Goal: Task Accomplishment & Management: Complete application form

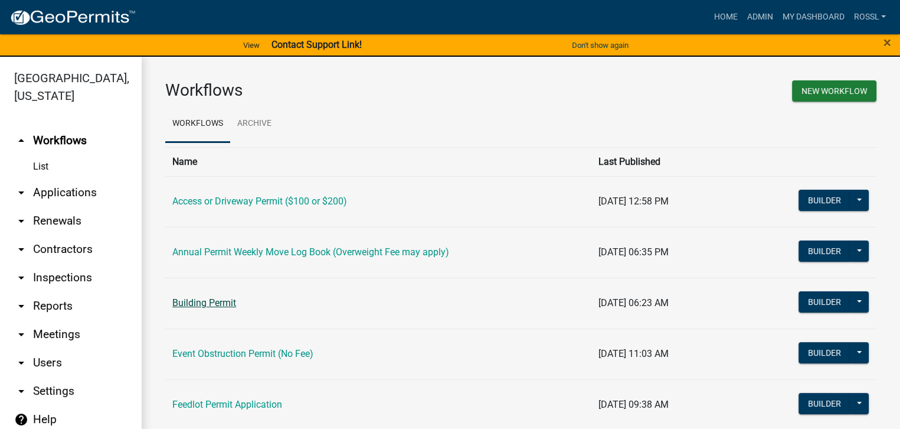
click at [230, 302] on link "Building Permit" at bounding box center [204, 302] width 64 height 11
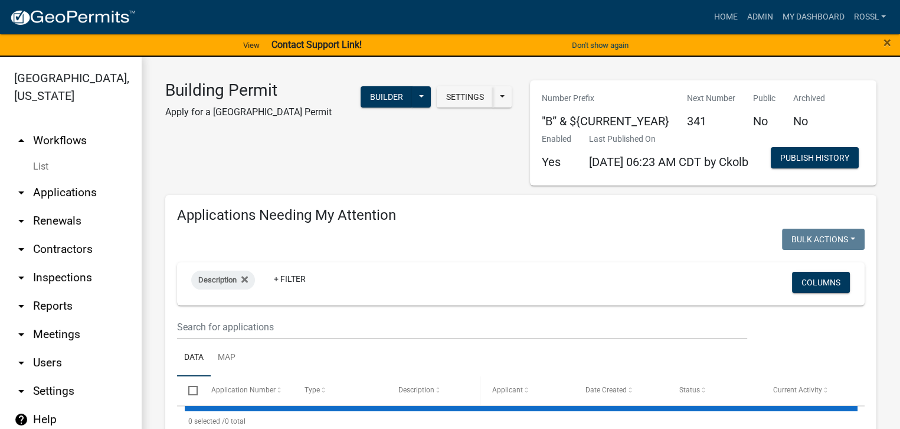
select select "2: 50"
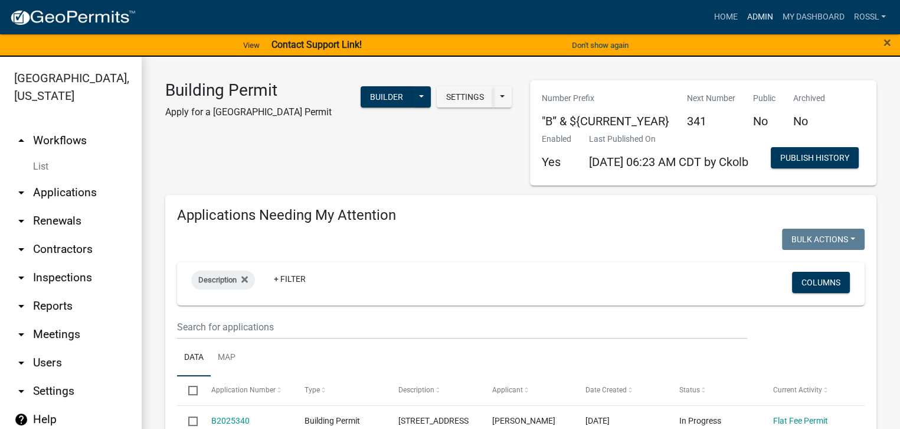
click at [756, 16] on link "Admin" at bounding box center [759, 17] width 35 height 22
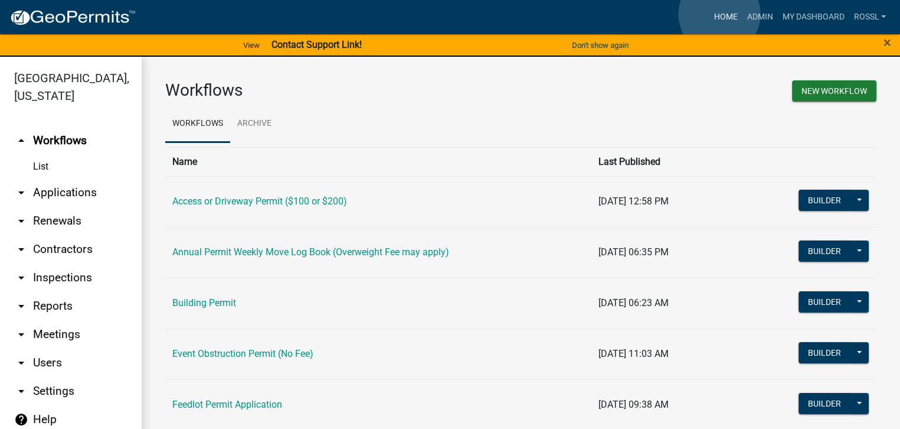
click at [720, 14] on link "Home" at bounding box center [725, 17] width 33 height 22
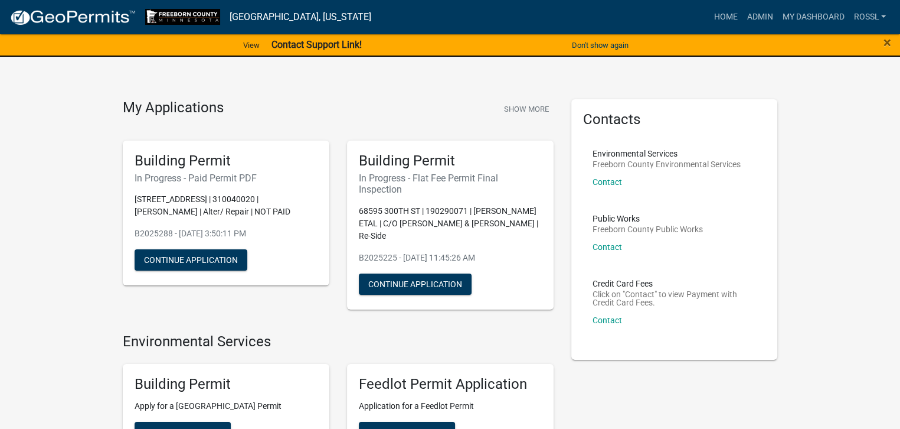
scroll to position [236, 0]
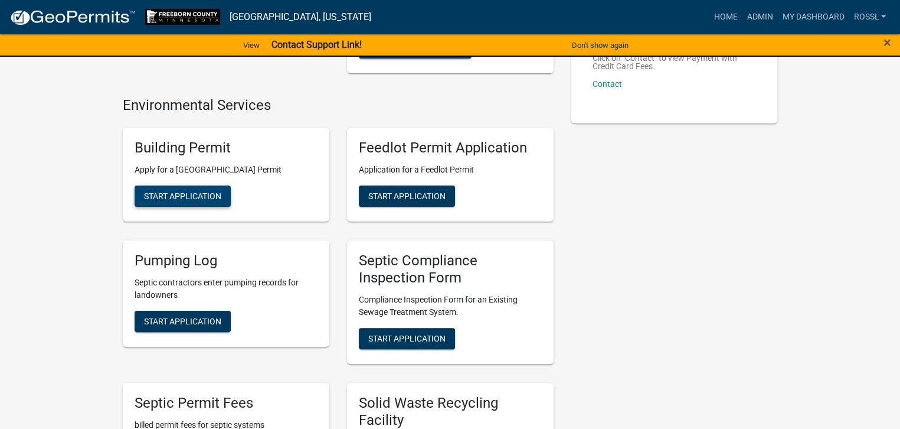
click at [197, 203] on button "Start Application" at bounding box center [183, 195] width 96 height 21
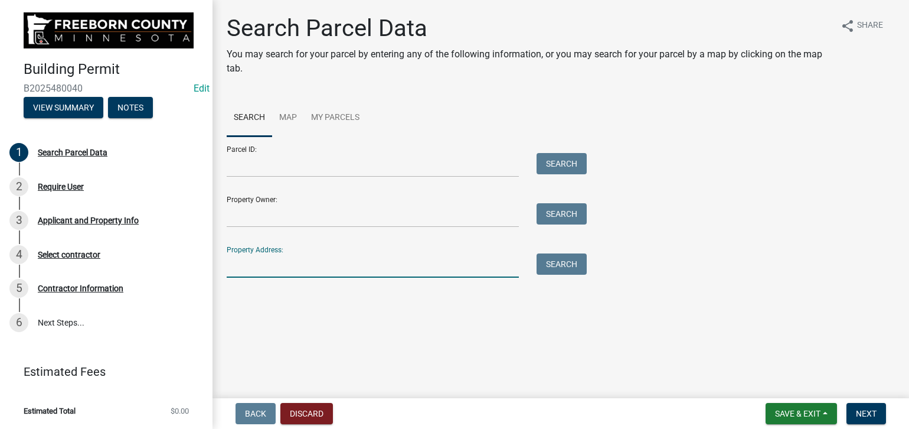
click at [250, 258] on input "Property Address:" at bounding box center [373, 265] width 292 height 24
type input "72181 wine"
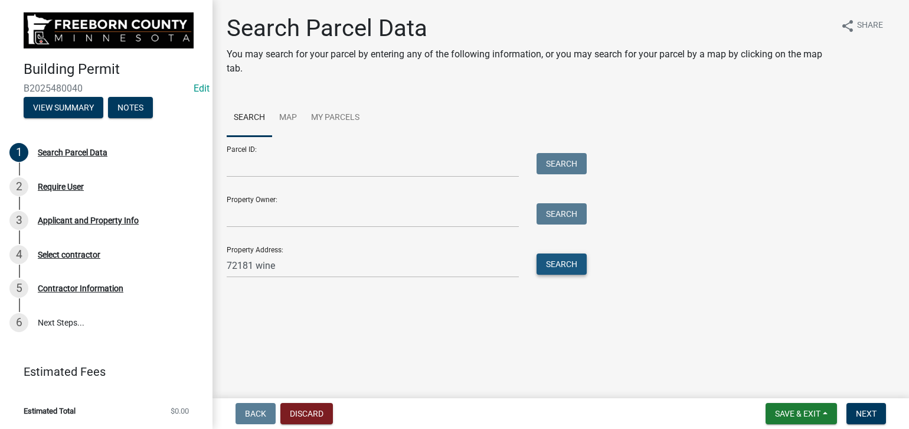
drag, startPoint x: 555, startPoint y: 266, endPoint x: 549, endPoint y: 276, distance: 11.5
click at [549, 276] on div "Search" at bounding box center [559, 265] width 62 height 24
click at [553, 267] on button "Search" at bounding box center [562, 263] width 50 height 21
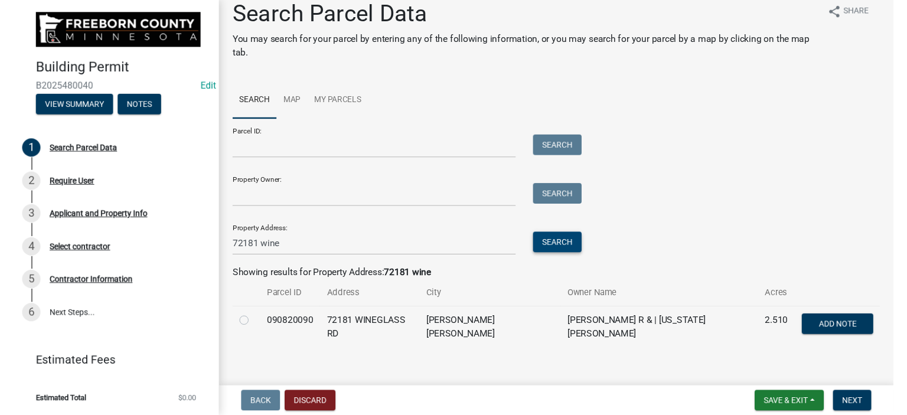
scroll to position [22, 0]
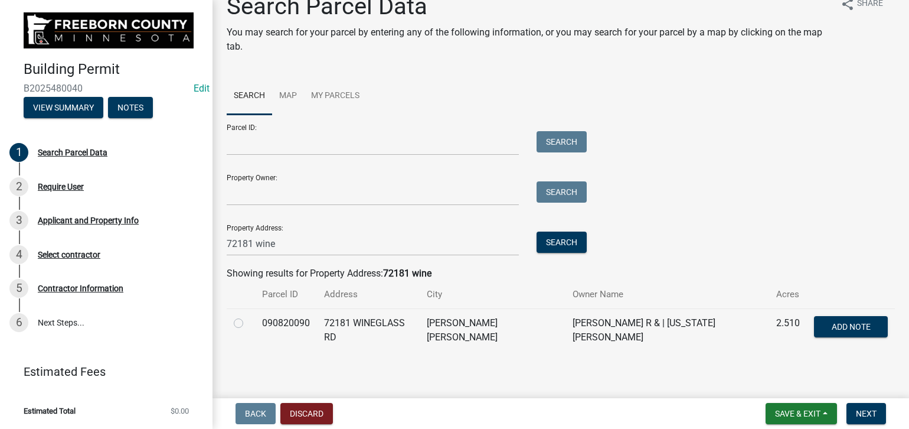
click at [248, 316] on label at bounding box center [248, 316] width 0 height 0
click at [248, 323] on input "radio" at bounding box center [252, 320] width 8 height 8
radio input "true"
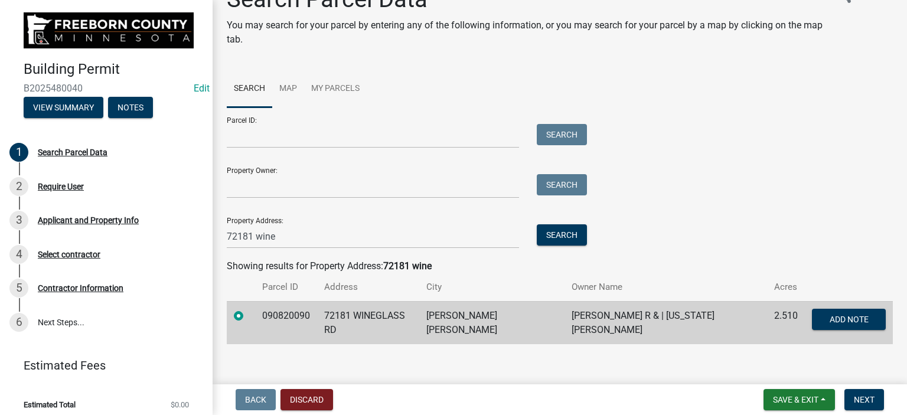
scroll to position [35, 0]
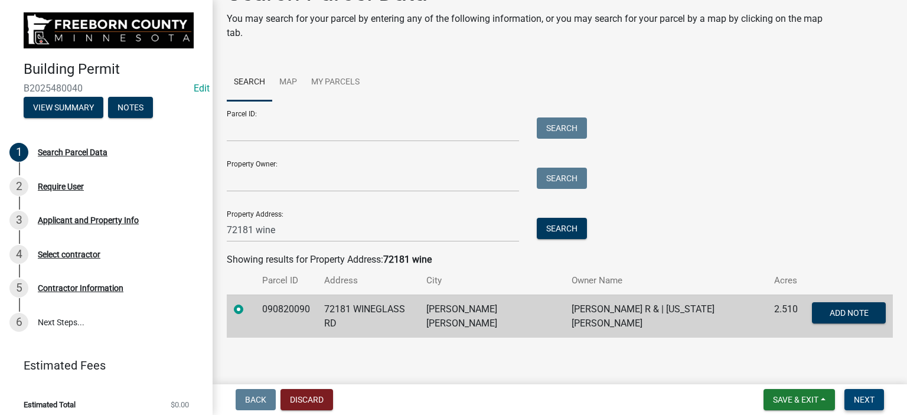
click at [859, 398] on span "Next" at bounding box center [864, 399] width 21 height 9
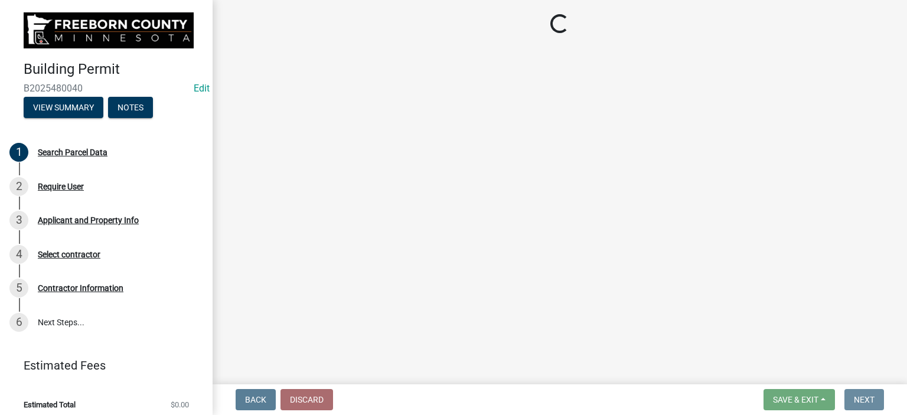
scroll to position [0, 0]
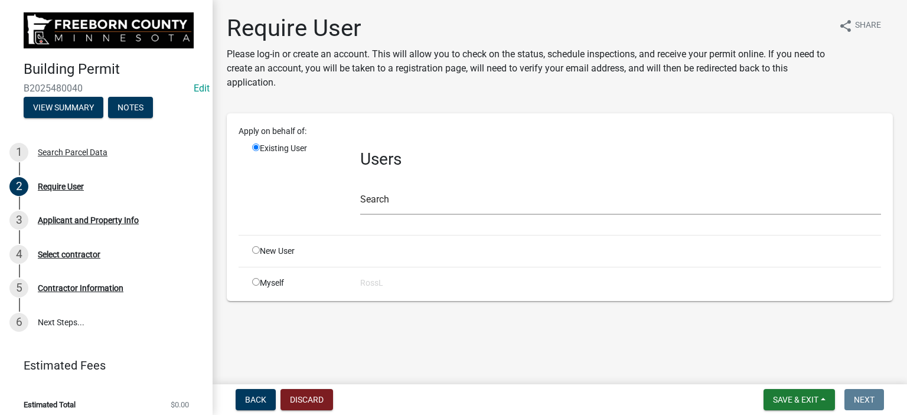
click at [254, 247] on input "radio" at bounding box center [256, 250] width 8 height 8
radio input "true"
radio input "false"
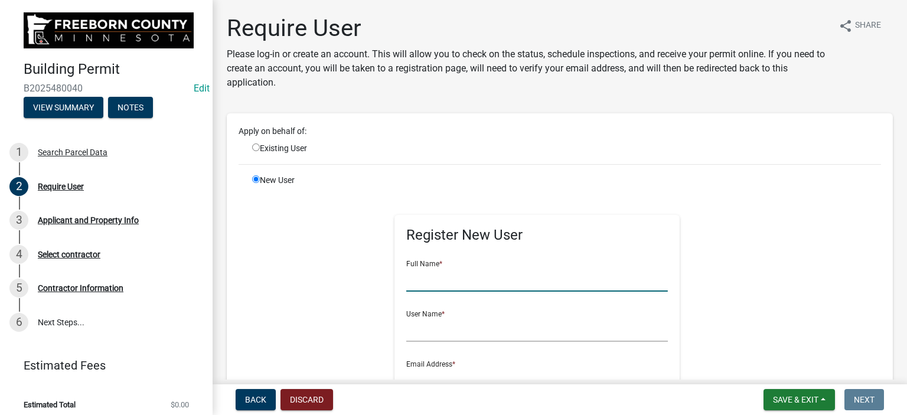
click at [427, 280] on input "text" at bounding box center [537, 279] width 262 height 24
type input "Dell Hill"
click at [437, 331] on input "text" at bounding box center [537, 330] width 262 height 24
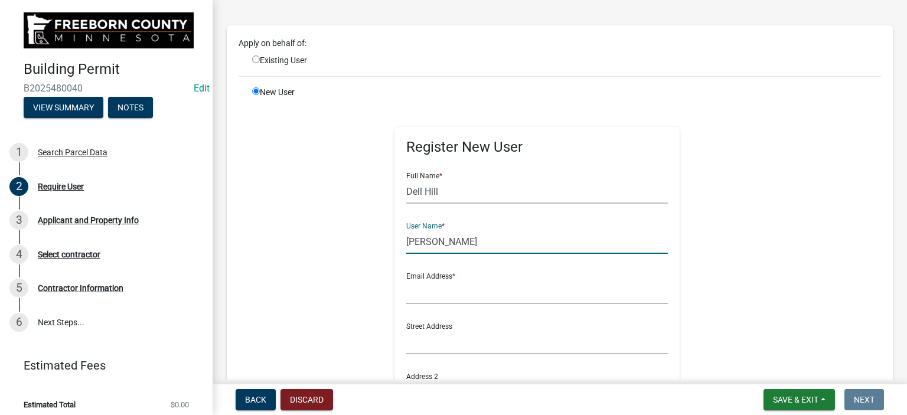
scroll to position [236, 0]
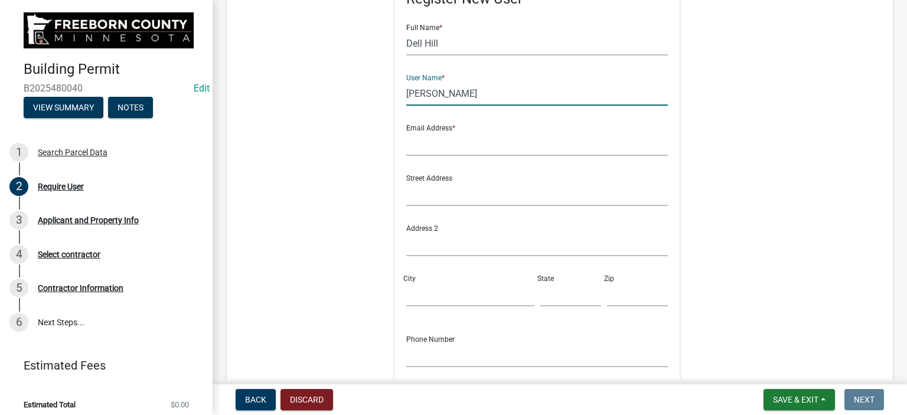
type input "[PERSON_NAME]"
click at [430, 139] on input "text" at bounding box center [537, 144] width 262 height 24
type input "[PERSON_NAME][EMAIL_ADDRESS][PERSON_NAME][DOMAIN_NAME][PERSON_NAME]"
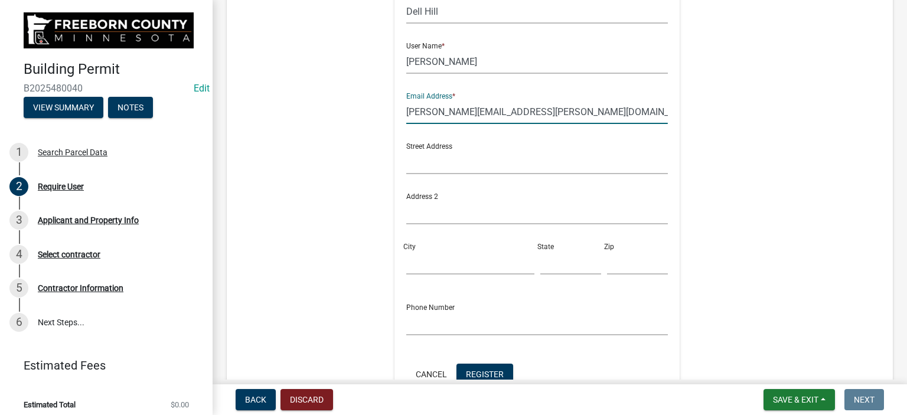
scroll to position [354, 0]
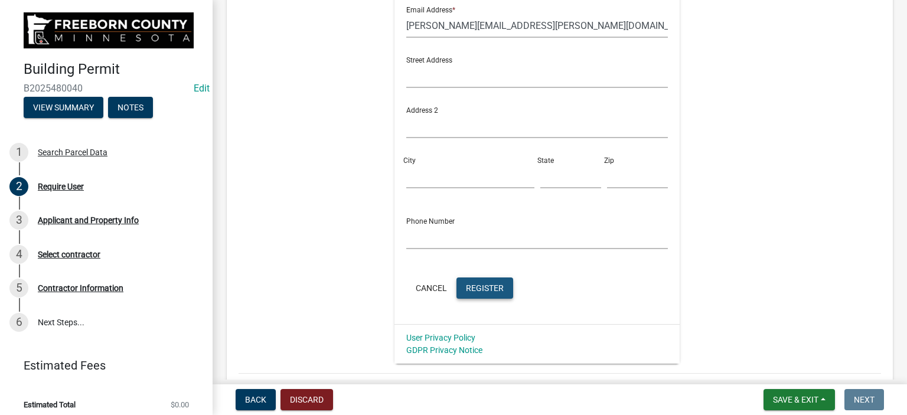
click at [479, 288] on span "Register" at bounding box center [485, 287] width 38 height 9
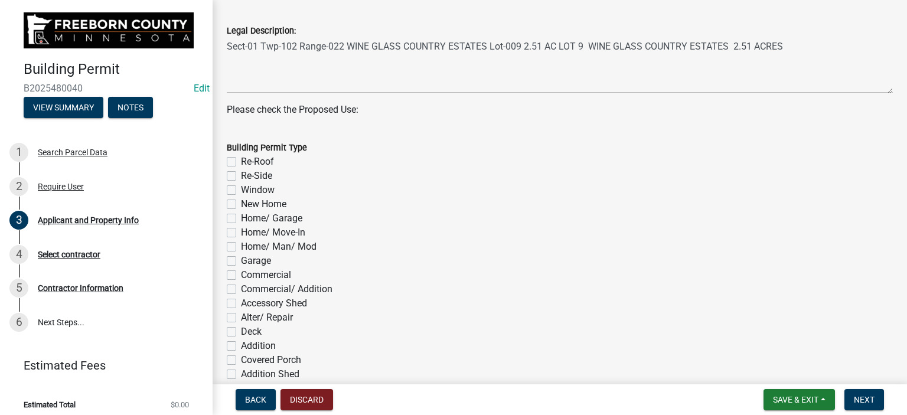
scroll to position [531, 0]
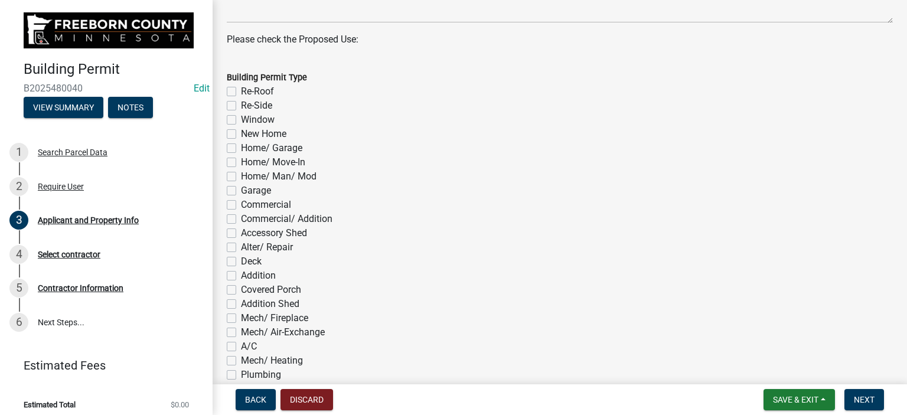
click at [238, 205] on div "Commercial" at bounding box center [560, 205] width 666 height 14
click at [241, 204] on label "Commercial" at bounding box center [266, 205] width 50 height 14
click at [241, 204] on input "Commercial" at bounding box center [245, 202] width 8 height 8
checkbox input "true"
checkbox input "false"
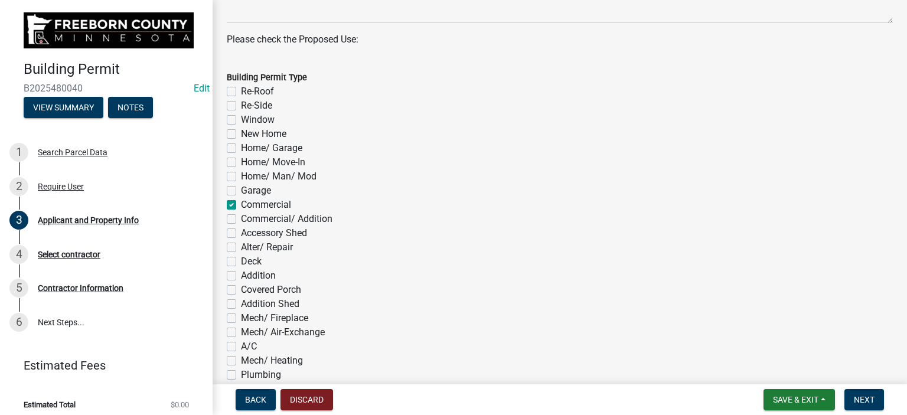
checkbox input "false"
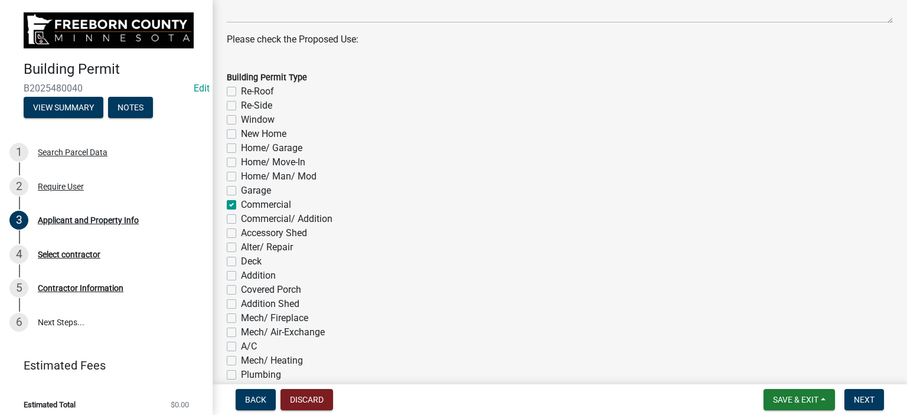
checkbox input "false"
checkbox input "true"
checkbox input "false"
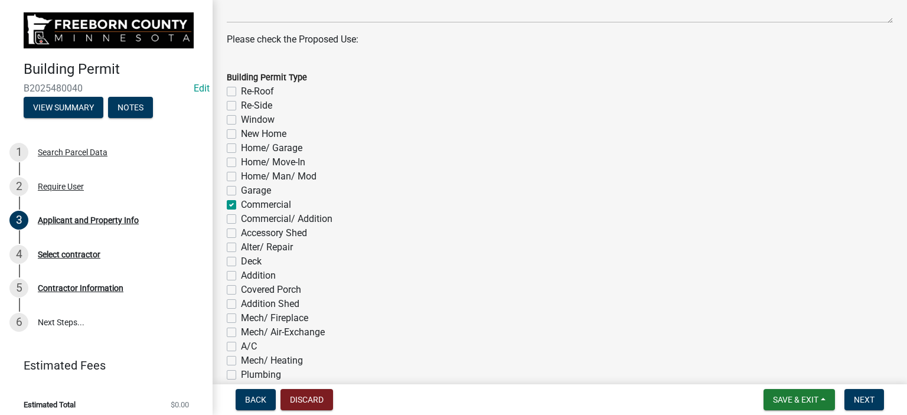
checkbox input "false"
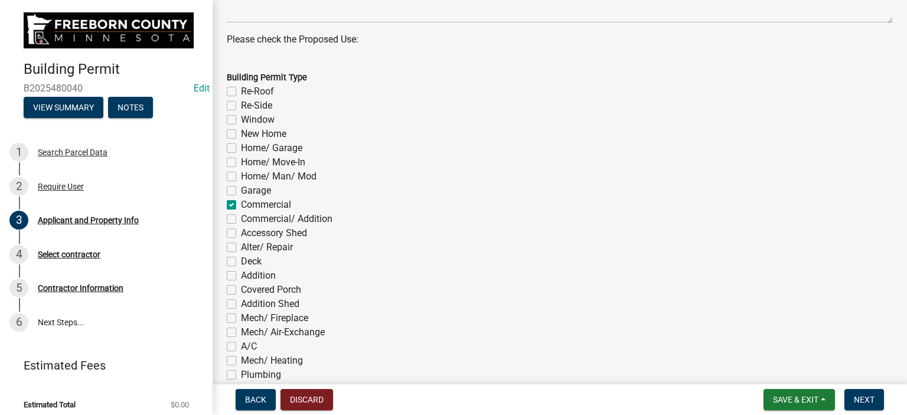
checkbox input "false"
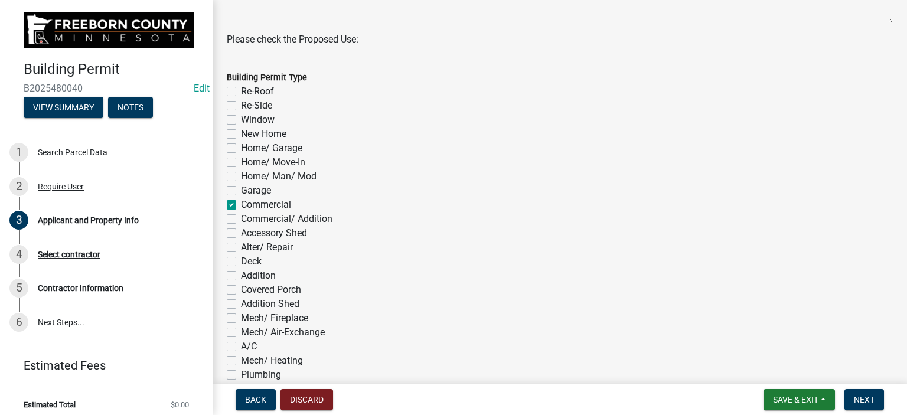
checkbox input "false"
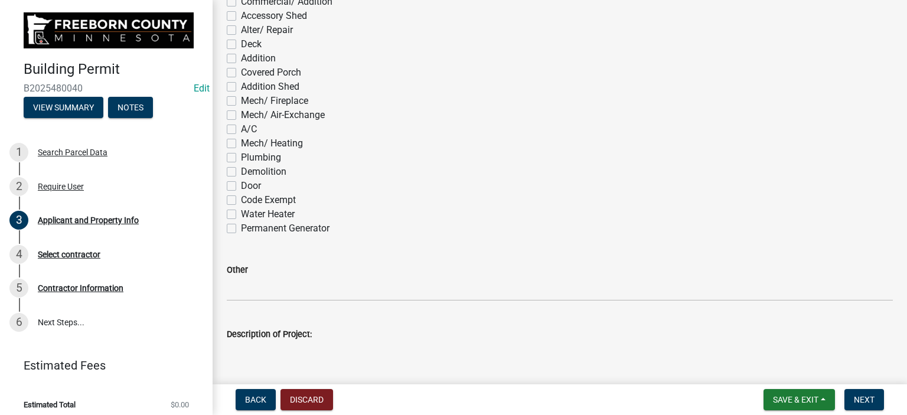
scroll to position [885, 0]
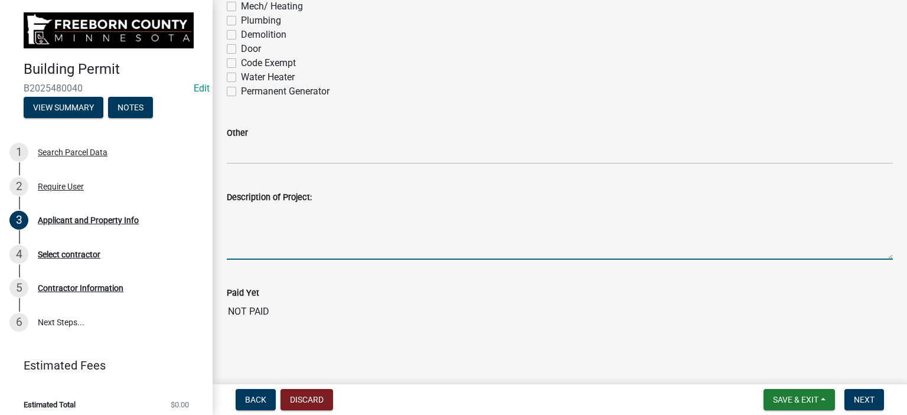
click at [260, 247] on textarea "Description of Project:" at bounding box center [560, 231] width 666 height 55
click at [273, 214] on textarea "Roof mouonted solar" at bounding box center [560, 231] width 666 height 55
click at [332, 212] on textarea "Roof mounted solar" at bounding box center [560, 231] width 666 height 55
type textarea "Roof mounted solar on accessory structure"
click at [864, 403] on span "Next" at bounding box center [864, 399] width 21 height 9
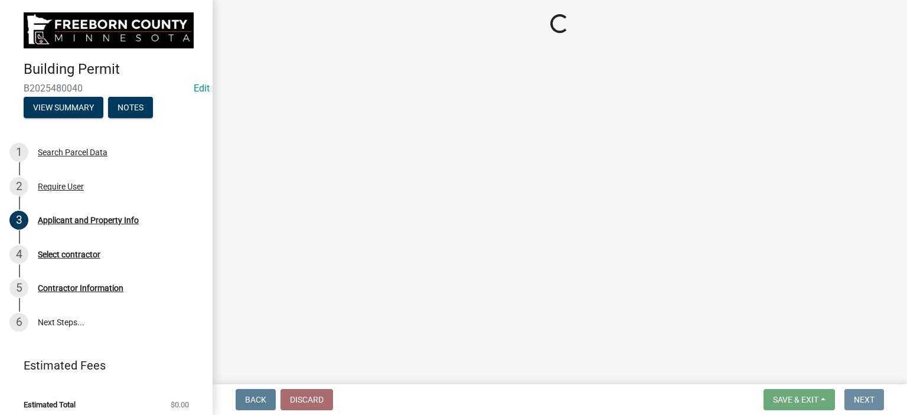
scroll to position [0, 0]
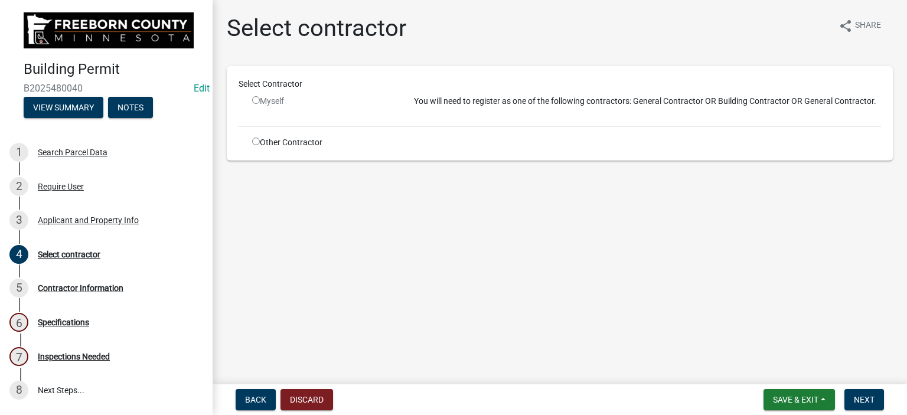
click at [255, 140] on input "radio" at bounding box center [256, 142] width 8 height 8
radio input "true"
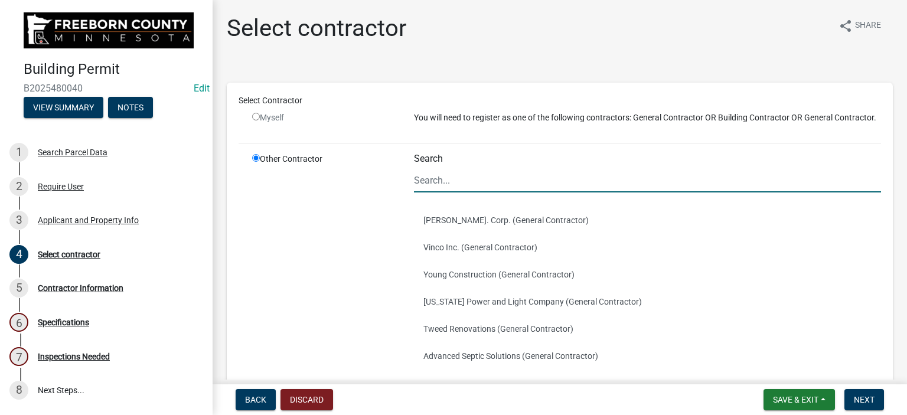
click at [425, 191] on input "Search" at bounding box center [647, 180] width 467 height 24
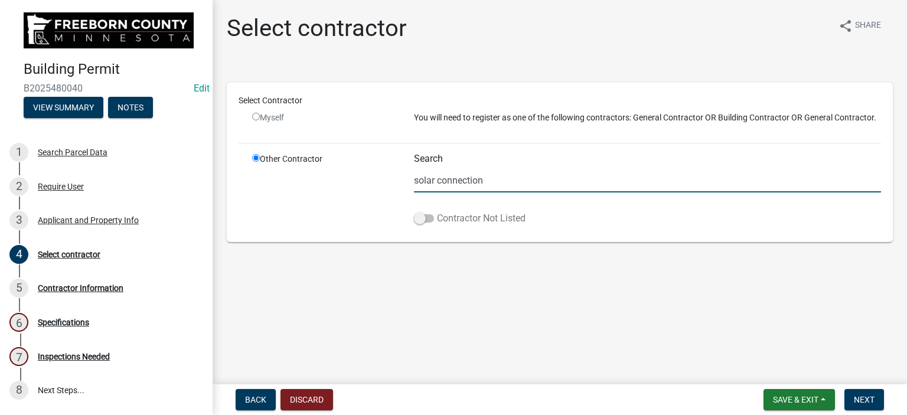
type input "solar connection"
click at [425, 221] on span at bounding box center [424, 218] width 20 height 8
click at [437, 211] on input "Contractor Not Listed" at bounding box center [437, 211] width 0 height 0
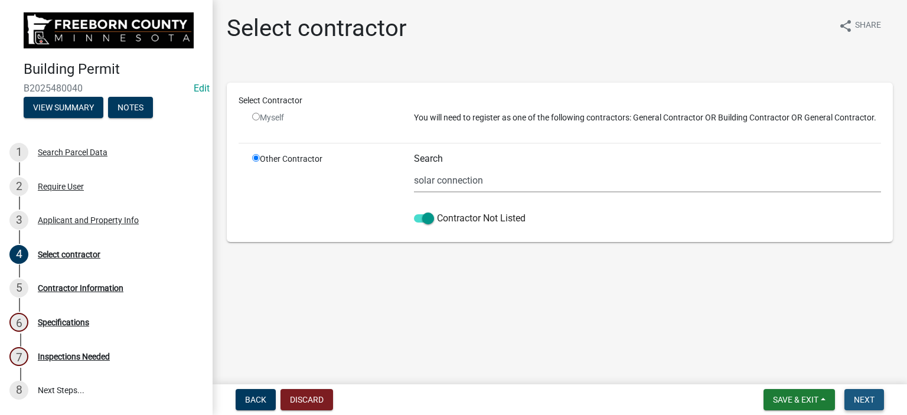
click at [851, 396] on button "Next" at bounding box center [864, 399] width 40 height 21
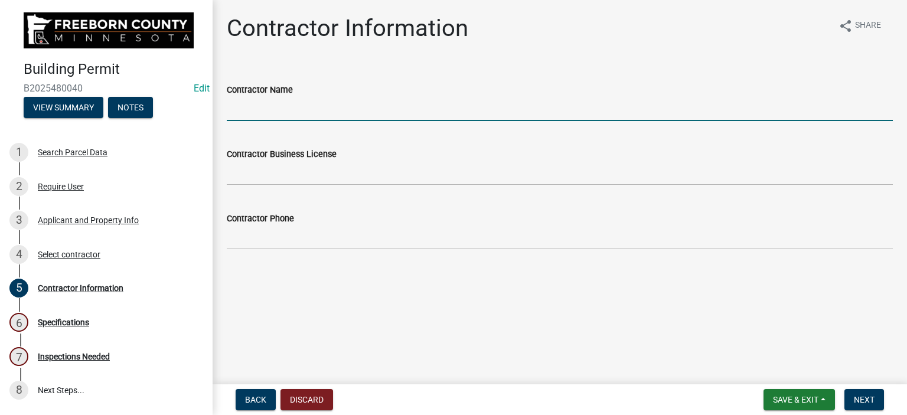
click at [267, 108] on input "Contractor Name" at bounding box center [560, 109] width 666 height 24
type input "Solar Connection Inc"
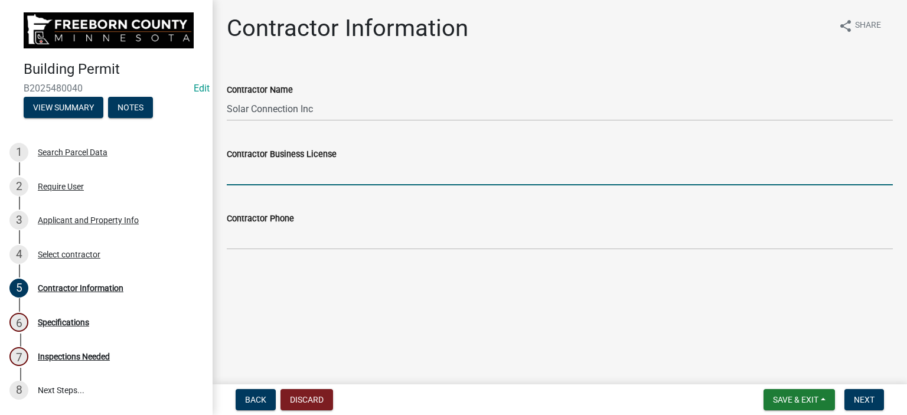
click at [265, 178] on input "Contractor Business License" at bounding box center [560, 173] width 666 height 24
type input "B"
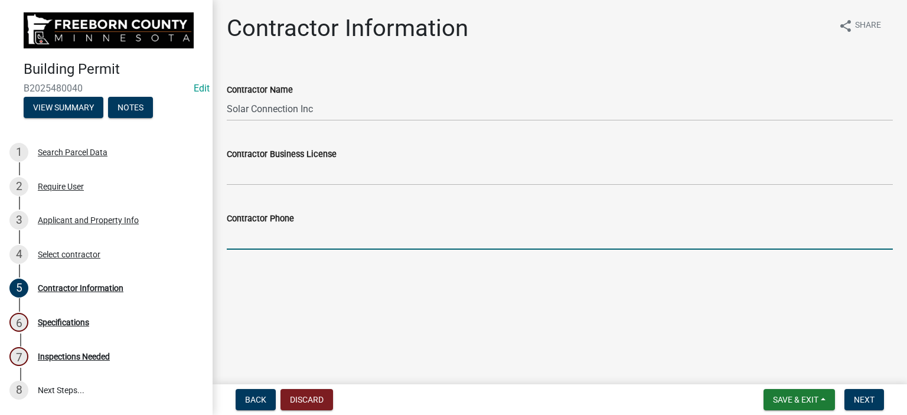
click at [262, 238] on input "Contractor Phone" at bounding box center [560, 237] width 666 height 24
click at [870, 401] on span "Next" at bounding box center [864, 399] width 21 height 9
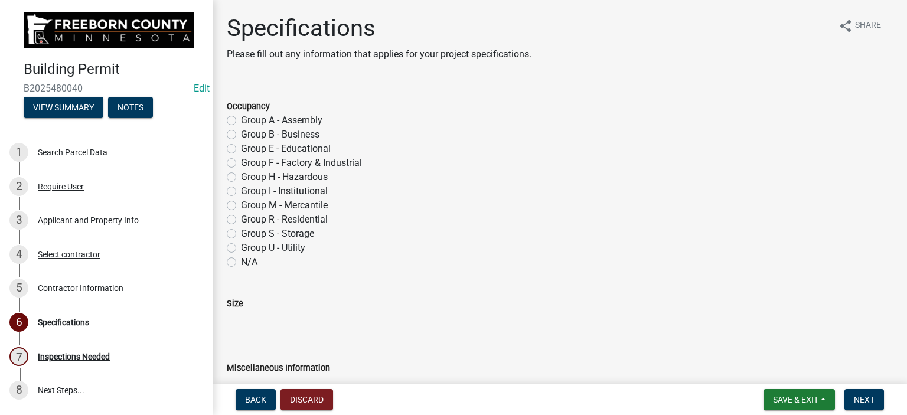
click at [241, 231] on label "Group S - Storage" at bounding box center [277, 234] width 73 height 14
click at [241, 231] on input "Group S - Storage" at bounding box center [245, 231] width 8 height 8
radio input "true"
click at [241, 231] on label "Group S - Storage" at bounding box center [277, 234] width 73 height 14
click at [241, 231] on input "Group S - Storage" at bounding box center [245, 231] width 8 height 8
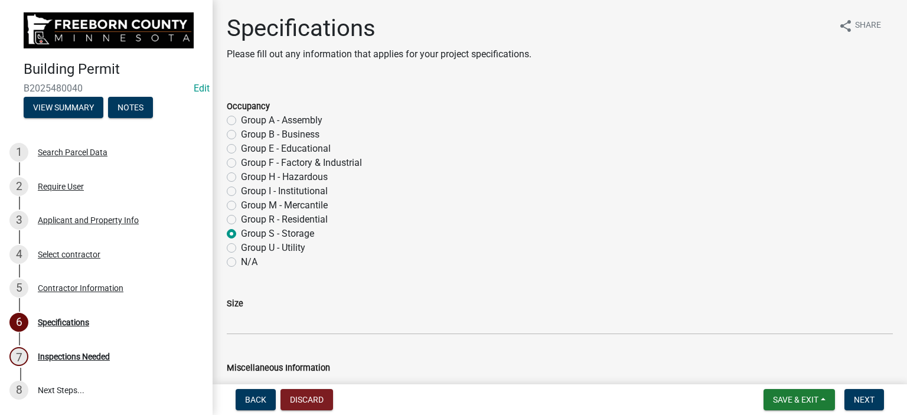
click at [241, 245] on label "Group U - Utility" at bounding box center [273, 248] width 64 height 14
click at [241, 245] on input "Group U - Utility" at bounding box center [245, 245] width 8 height 8
radio input "true"
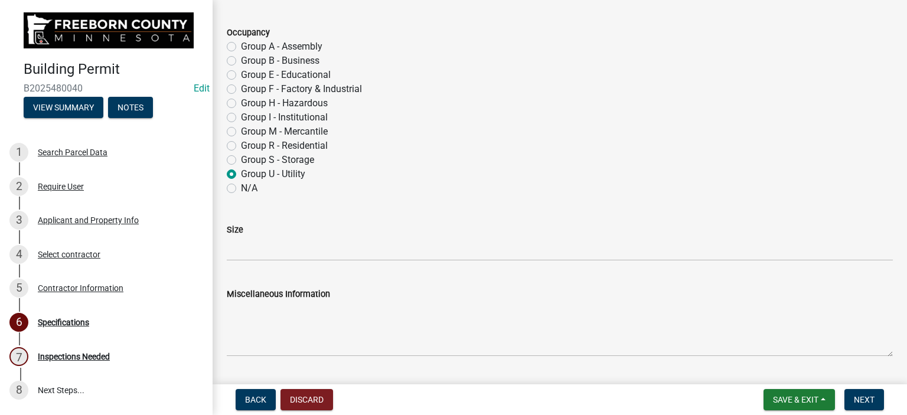
scroll to position [177, 0]
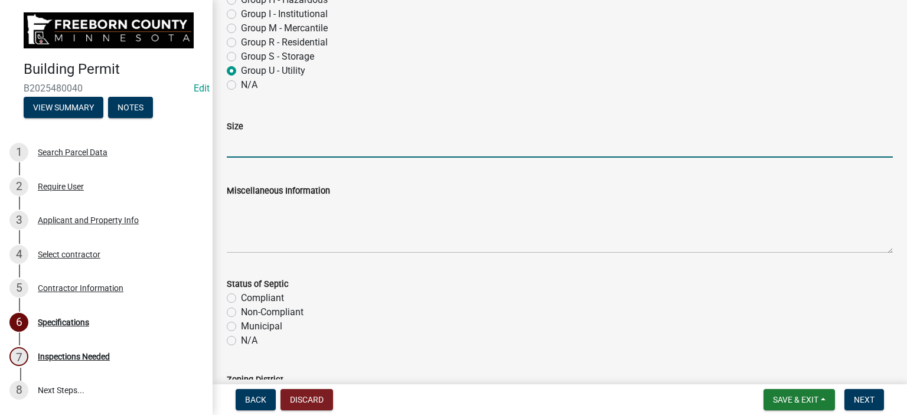
click at [244, 151] on input "Size" at bounding box center [560, 145] width 666 height 24
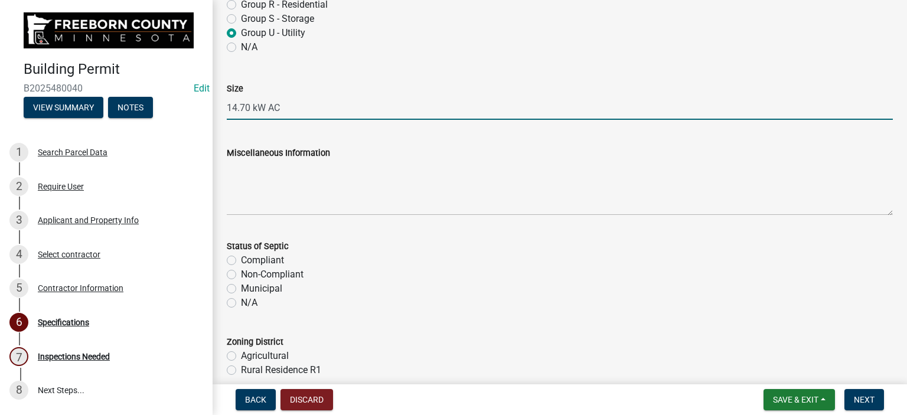
scroll to position [295, 0]
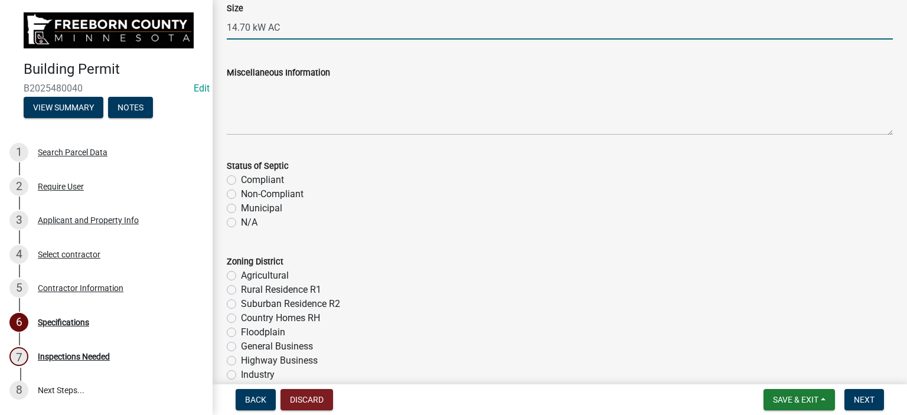
type input "14.70 kW AC"
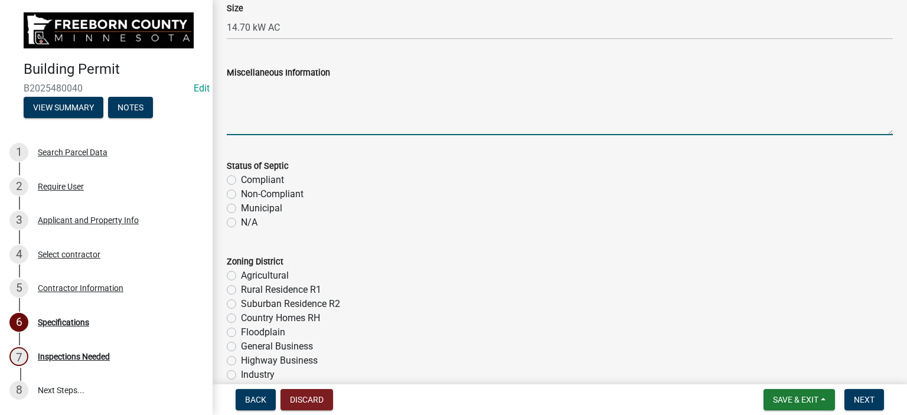
click at [264, 125] on textarea "Miscellaneous Information" at bounding box center [560, 107] width 666 height 55
click at [246, 88] on textarea "Roofmounted solar" at bounding box center [560, 107] width 666 height 55
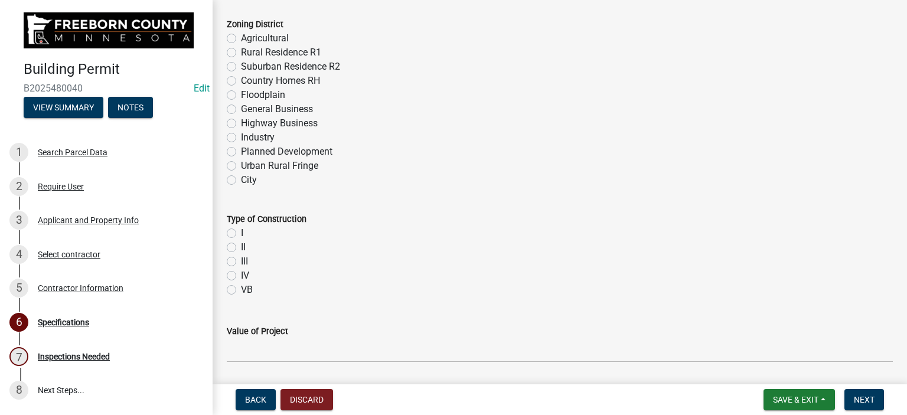
scroll to position [413, 0]
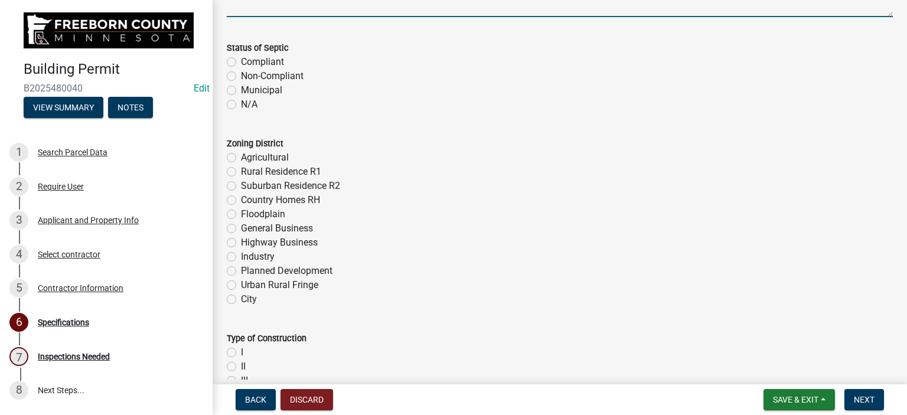
type textarea "Roof mounted solar"
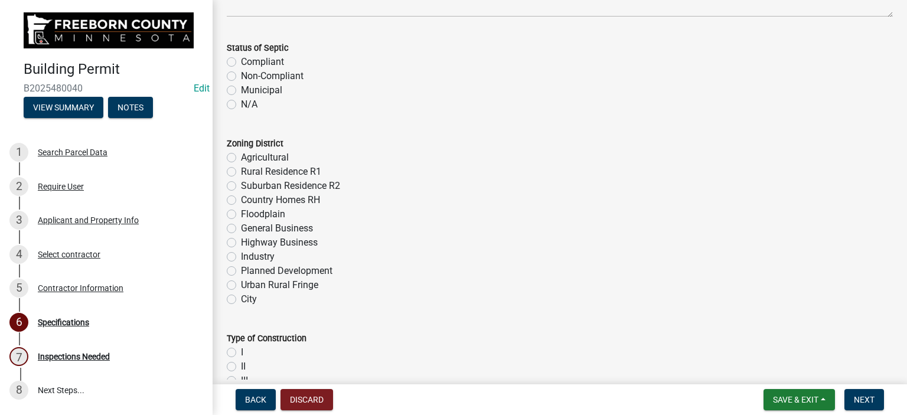
click at [241, 106] on label "N/A" at bounding box center [249, 104] width 17 height 14
click at [241, 105] on input "N/A" at bounding box center [245, 101] width 8 height 8
radio input "true"
click at [241, 200] on label "Country Homes RH" at bounding box center [280, 200] width 79 height 14
click at [241, 200] on input "Country Homes RH" at bounding box center [245, 197] width 8 height 8
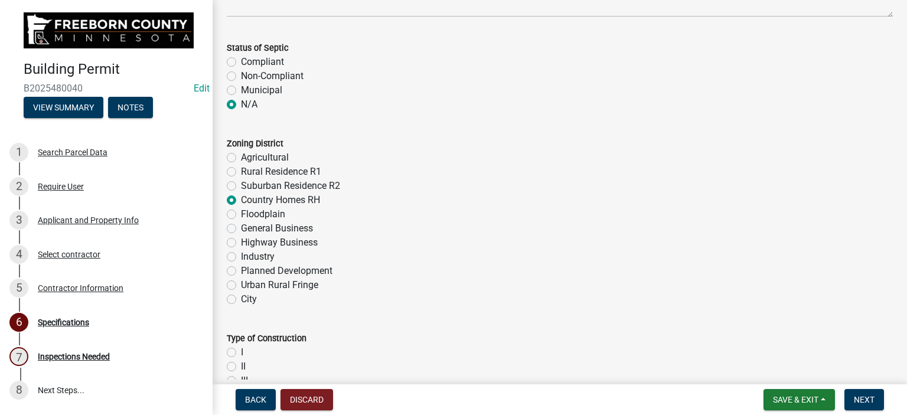
radio input "true"
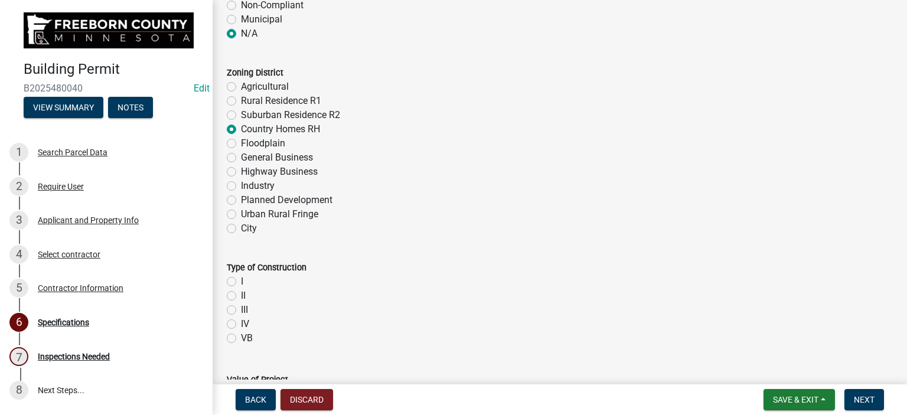
scroll to position [590, 0]
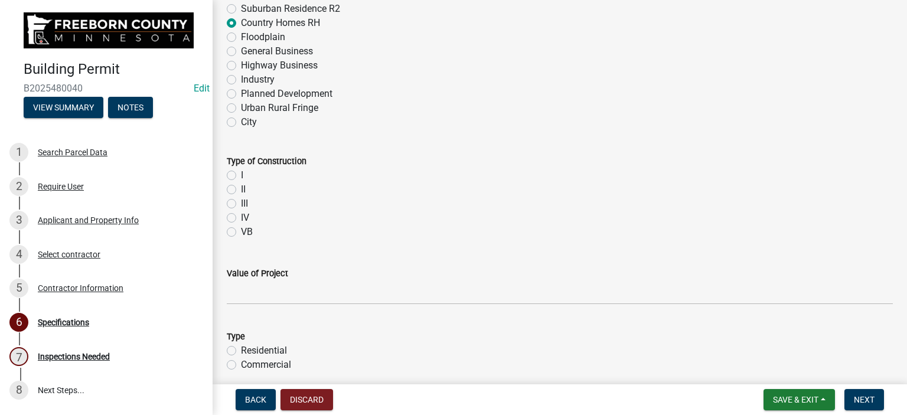
click at [241, 232] on label "VB" at bounding box center [247, 232] width 12 height 14
click at [241, 232] on input "VB" at bounding box center [245, 229] width 8 height 8
radio input "true"
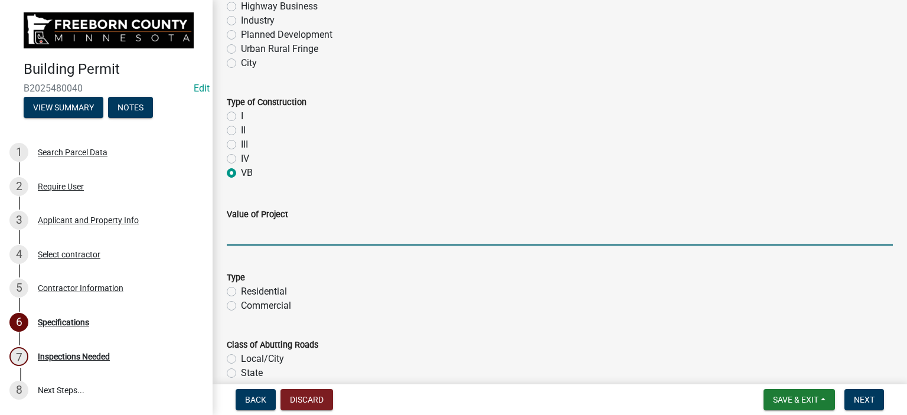
click at [248, 241] on input "text" at bounding box center [560, 233] width 666 height 24
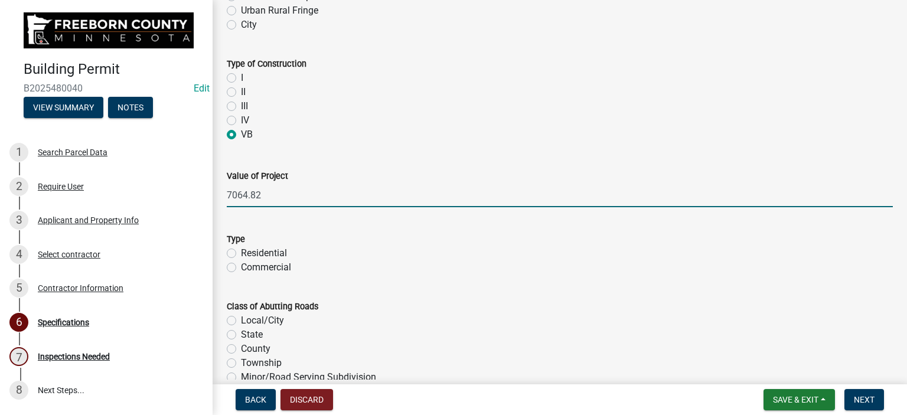
scroll to position [826, 0]
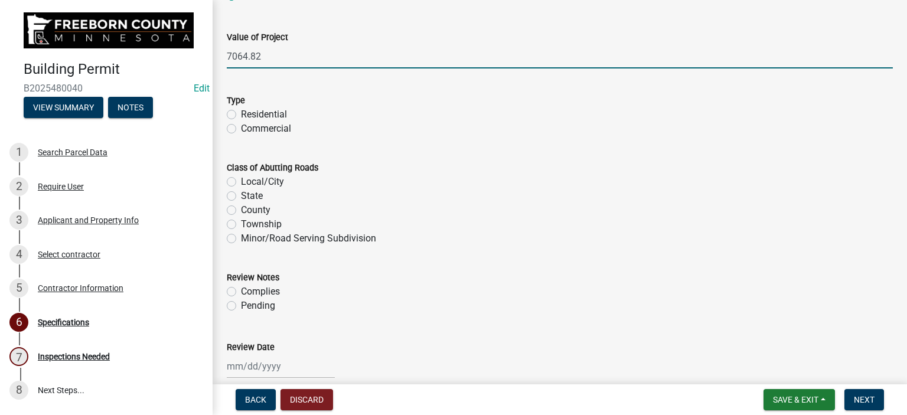
type input "7064.82"
click at [241, 129] on label "Commercial" at bounding box center [266, 129] width 50 height 14
click at [241, 129] on input "Commercial" at bounding box center [245, 126] width 8 height 8
radio input "true"
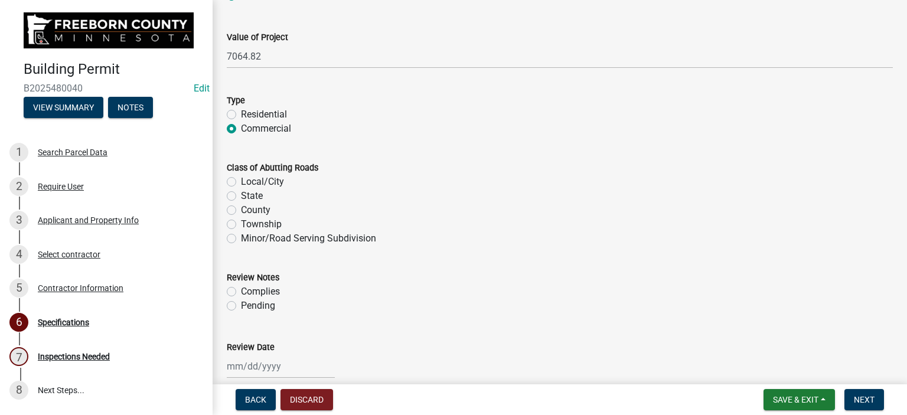
click at [241, 234] on label "Minor/Road Serving Subdivision" at bounding box center [308, 238] width 135 height 14
click at [241, 234] on input "Minor/Road Serving Subdivision" at bounding box center [245, 235] width 8 height 8
radio input "true"
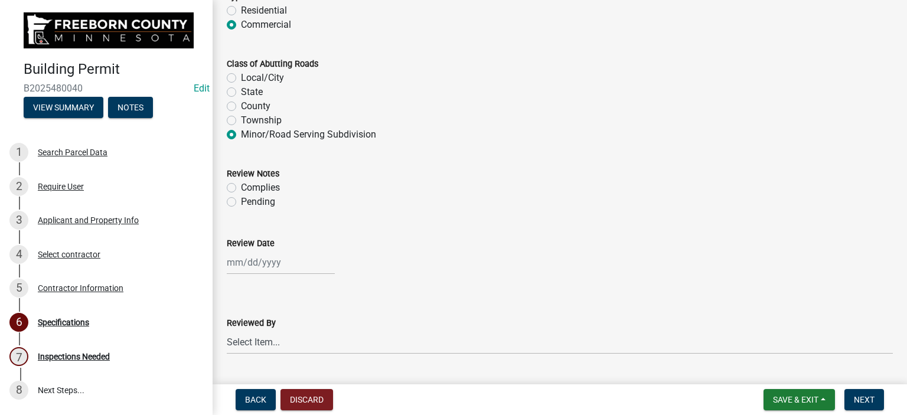
scroll to position [944, 0]
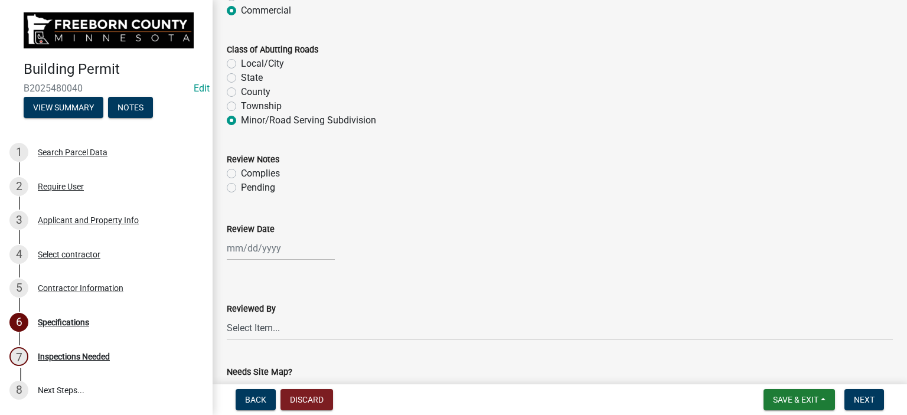
click at [241, 172] on label "Complies" at bounding box center [260, 173] width 39 height 14
click at [241, 172] on input "Complies" at bounding box center [245, 170] width 8 height 8
radio input "true"
click at [241, 247] on div at bounding box center [281, 248] width 108 height 24
select select "9"
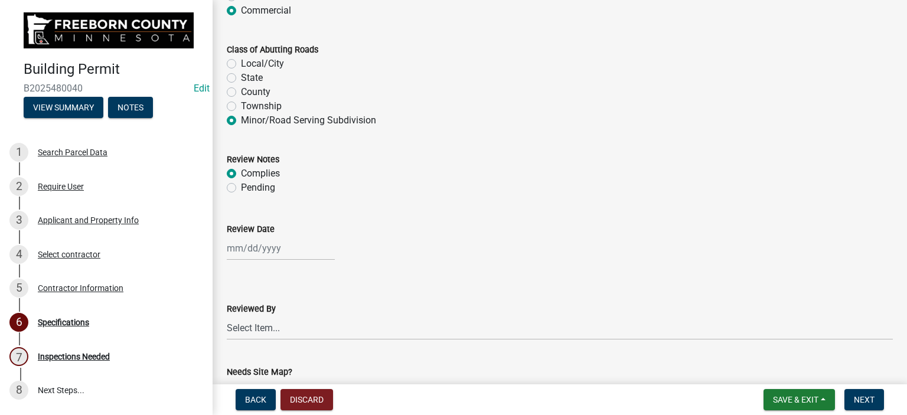
select select "2025"
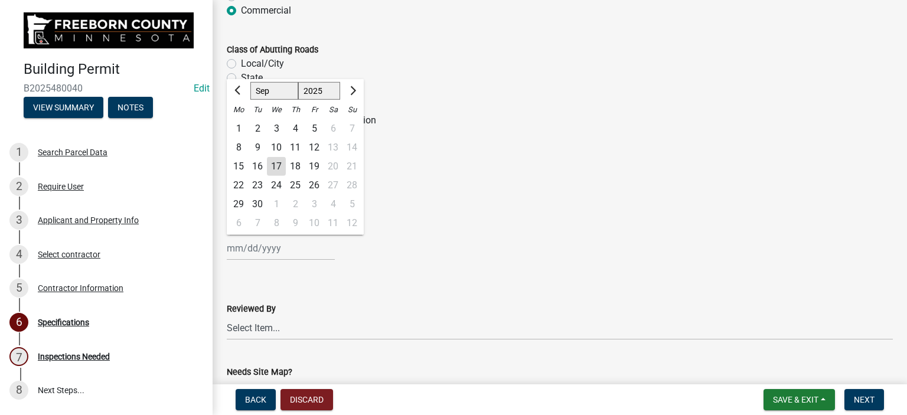
click at [272, 164] on div "17" at bounding box center [276, 166] width 19 height 19
type input "[DATE]"
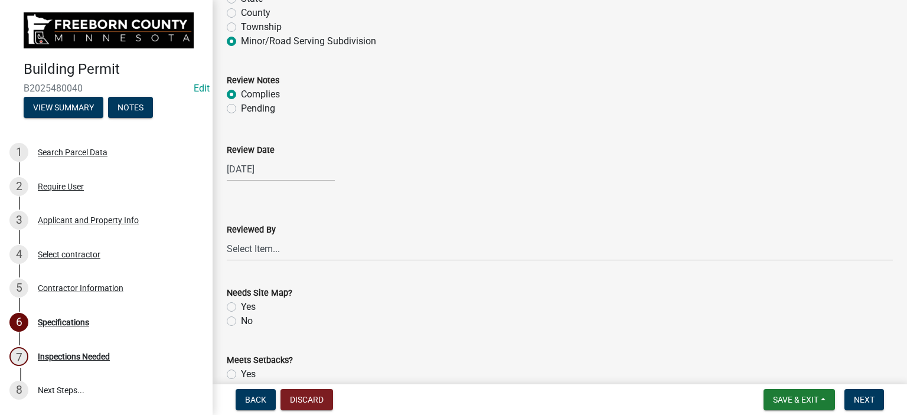
scroll to position [1181, 0]
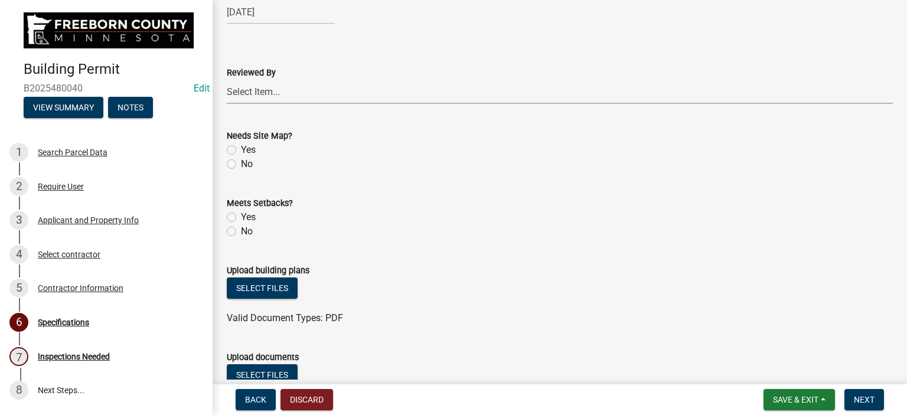
click at [255, 93] on select "Select Item... [PERSON_NAME] [PERSON_NAME] [PERSON_NAME] [PERSON_NAME] [PERSON_…" at bounding box center [560, 92] width 666 height 24
click at [227, 80] on select "Select Item... [PERSON_NAME] [PERSON_NAME] [PERSON_NAME] [PERSON_NAME] [PERSON_…" at bounding box center [560, 92] width 666 height 24
select select "cf5e982a-8fde-449d-bcd8-be8cdfb99374"
click at [241, 165] on label "No" at bounding box center [247, 164] width 12 height 14
click at [241, 165] on input "No" at bounding box center [245, 161] width 8 height 8
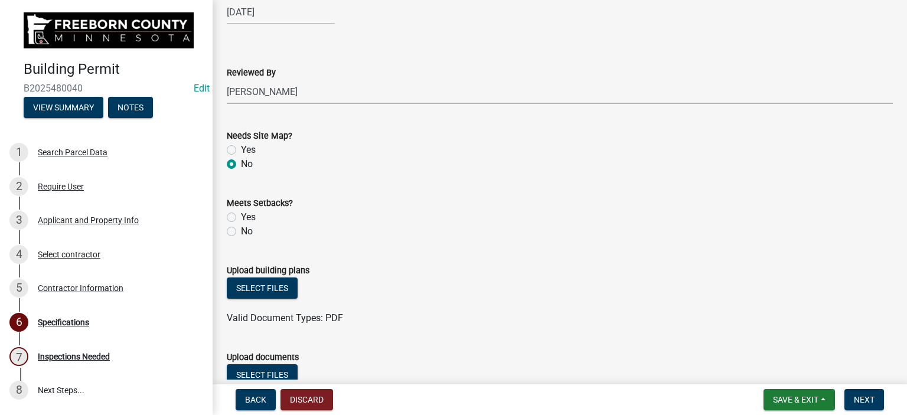
radio input "true"
click at [241, 216] on label "Yes" at bounding box center [248, 217] width 15 height 14
click at [241, 216] on input "Yes" at bounding box center [245, 214] width 8 height 8
radio input "true"
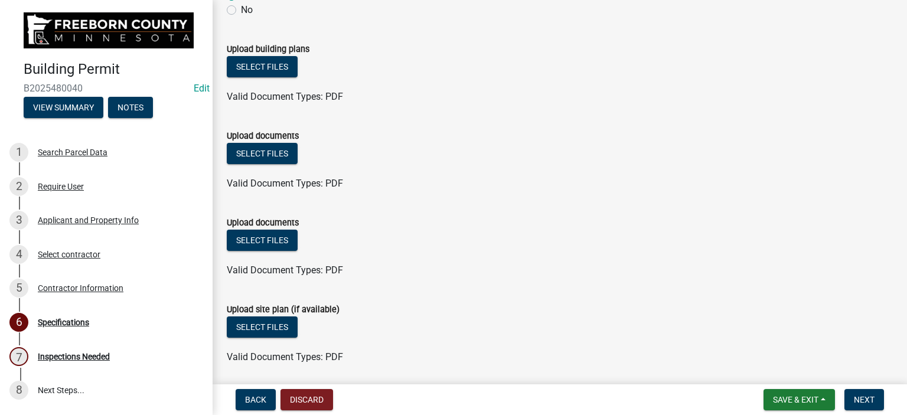
scroll to position [1443, 0]
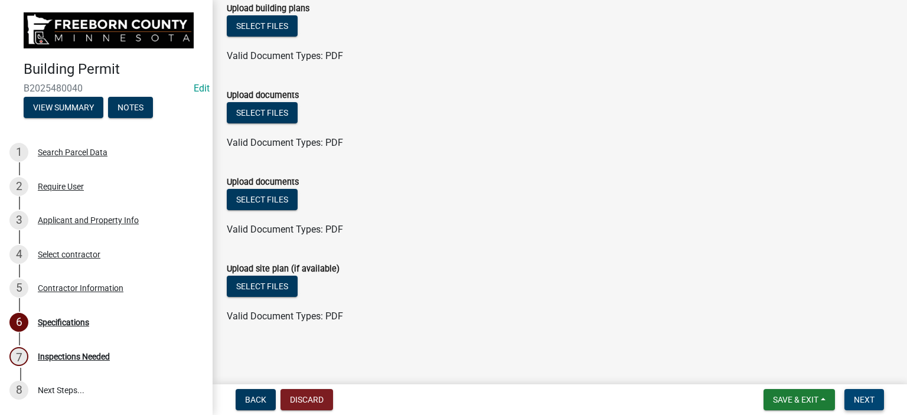
click at [872, 400] on span "Next" at bounding box center [864, 399] width 21 height 9
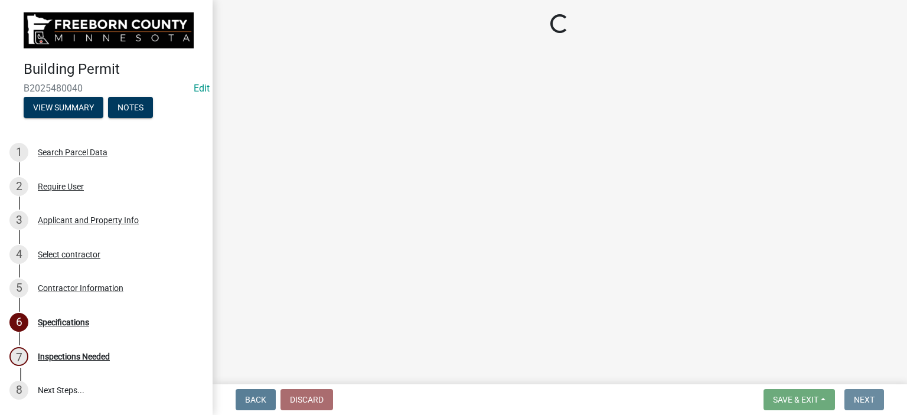
scroll to position [0, 0]
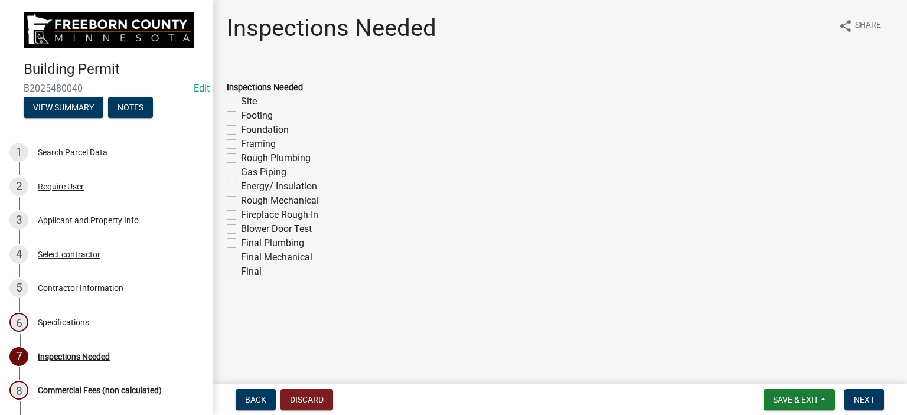
click at [241, 144] on label "Framing" at bounding box center [258, 144] width 35 height 14
click at [241, 144] on input "Framing" at bounding box center [245, 141] width 8 height 8
checkbox input "true"
checkbox input "false"
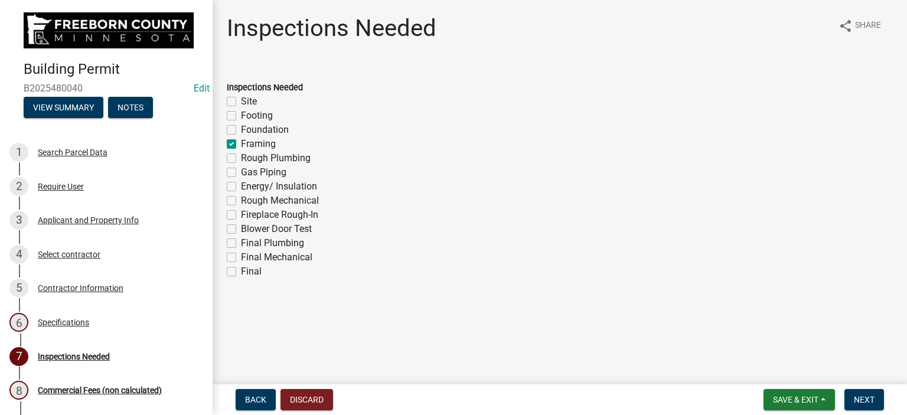
checkbox input "false"
checkbox input "true"
checkbox input "false"
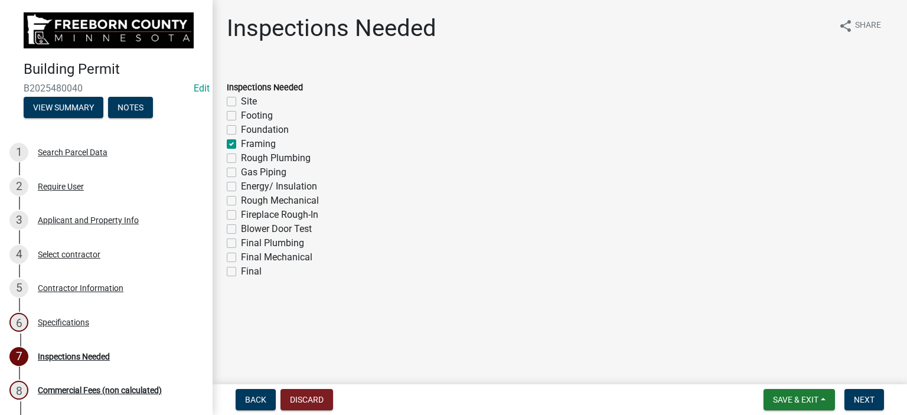
checkbox input "false"
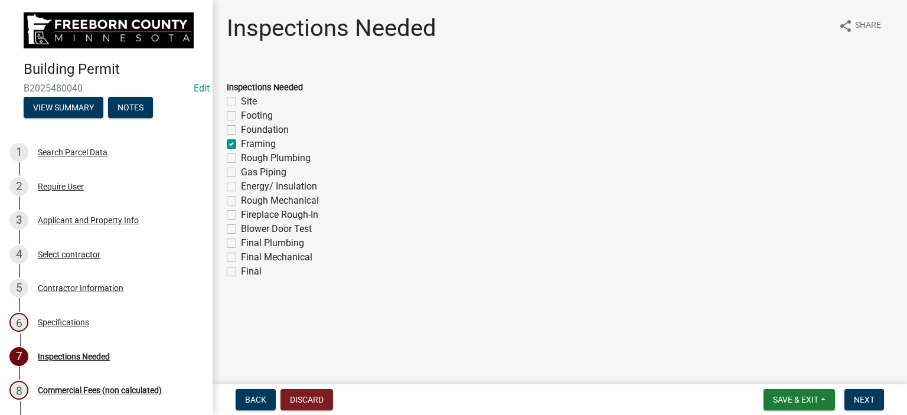
click at [241, 273] on label "Final" at bounding box center [251, 271] width 21 height 14
click at [241, 272] on input "Final" at bounding box center [245, 268] width 8 height 8
checkbox input "true"
checkbox input "false"
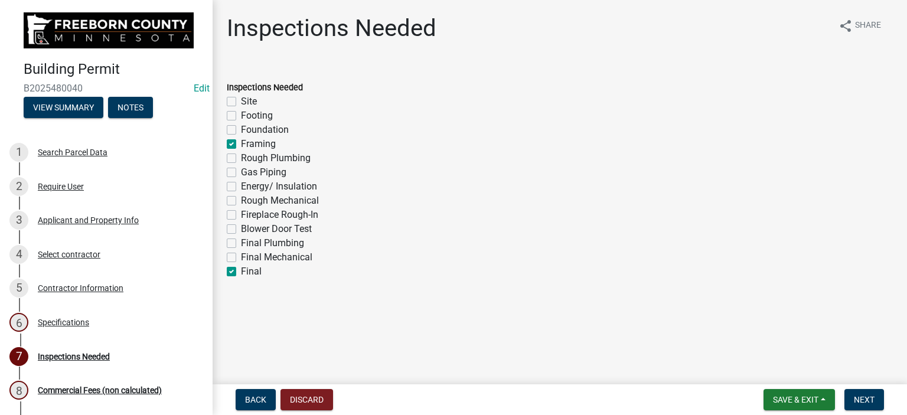
checkbox input "false"
checkbox input "true"
checkbox input "false"
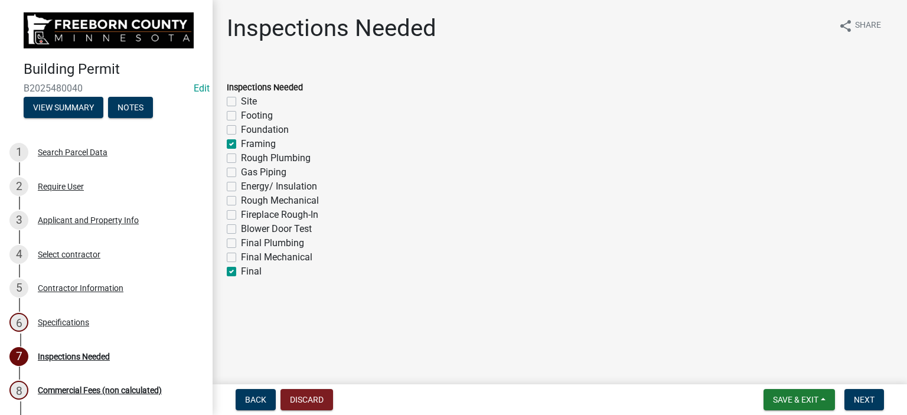
checkbox input "false"
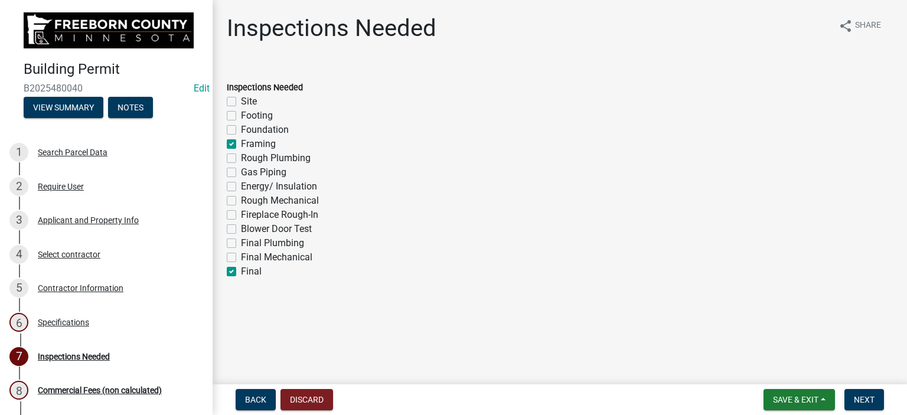
checkbox input "true"
click at [241, 146] on label "Framing" at bounding box center [258, 144] width 35 height 14
click at [241, 145] on input "Framing" at bounding box center [245, 141] width 8 height 8
checkbox input "false"
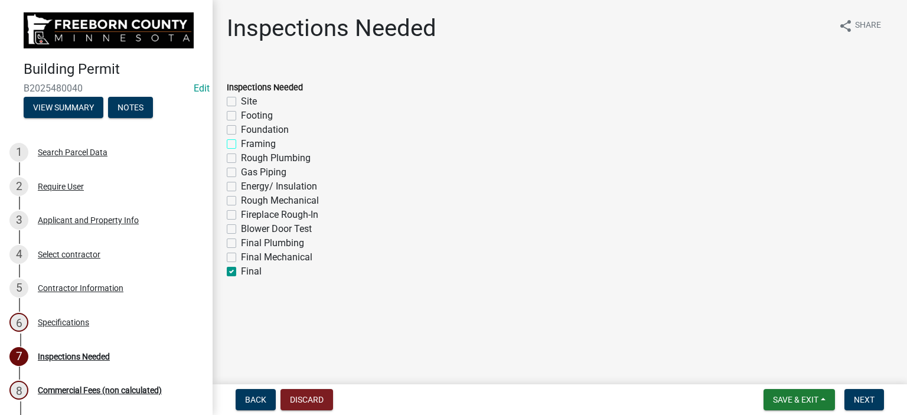
checkbox input "false"
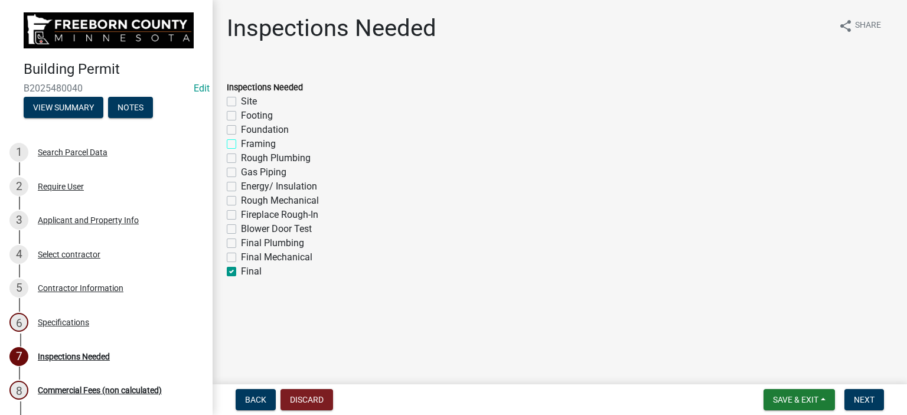
checkbox input "false"
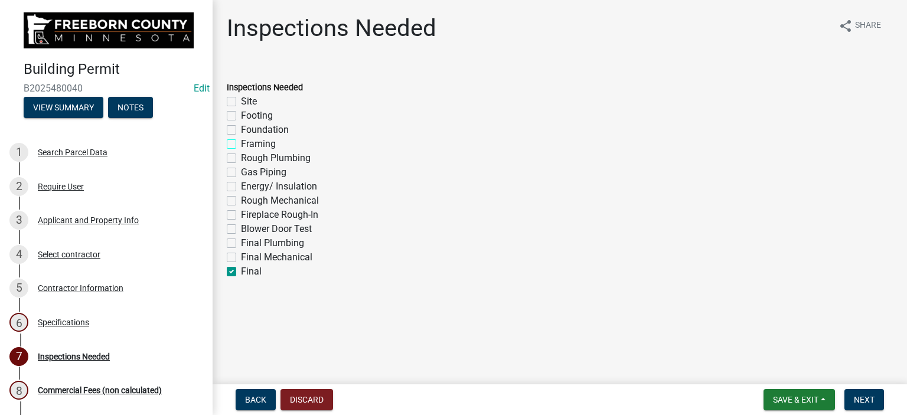
checkbox input "false"
checkbox input "true"
click at [875, 398] on button "Next" at bounding box center [864, 399] width 40 height 21
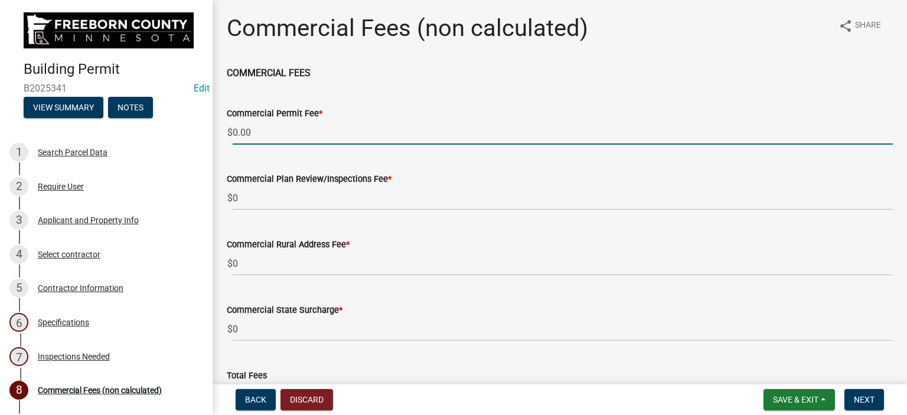
click at [267, 129] on input "0.00" at bounding box center [563, 132] width 660 height 24
type input "0"
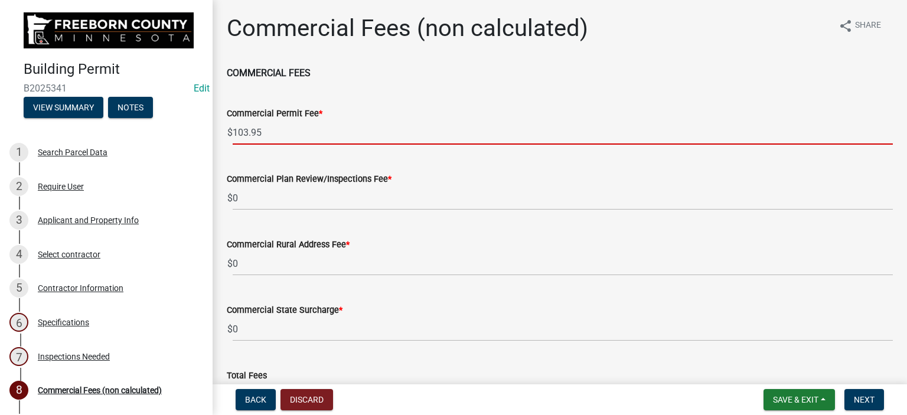
type input "103.95"
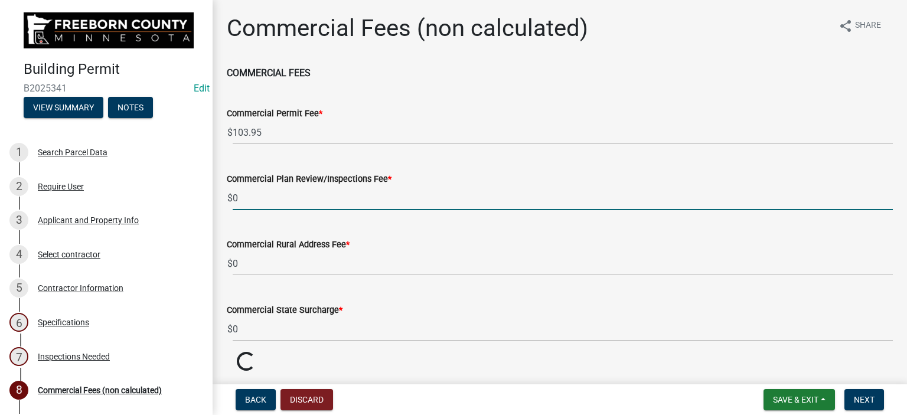
click at [244, 201] on input "0" at bounding box center [563, 198] width 660 height 24
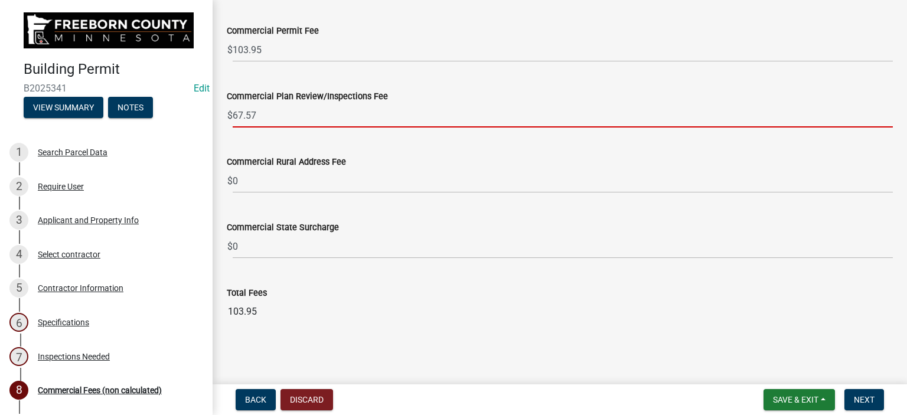
type input "67.57"
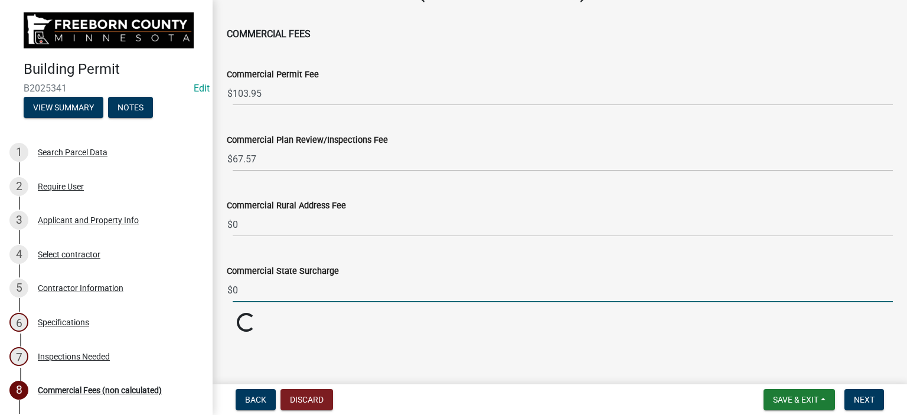
click at [245, 252] on div "Commercial State Surcharge $ 0" at bounding box center [560, 274] width 666 height 55
type input "4.00"
click at [331, 321] on wm-data-entity-input "Total Fees 171.52" at bounding box center [560, 345] width 666 height 65
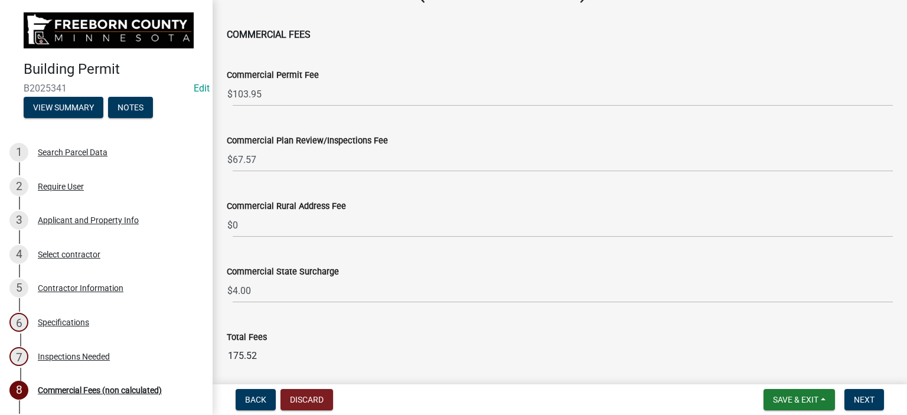
scroll to position [83, 0]
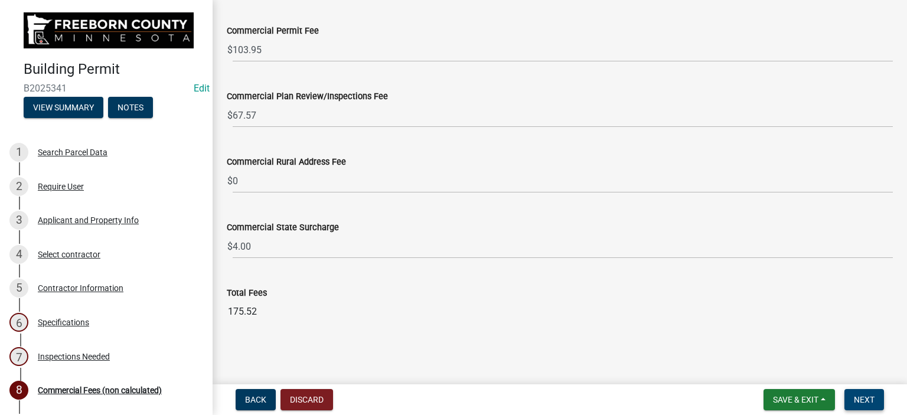
click at [852, 394] on button "Next" at bounding box center [864, 399] width 40 height 21
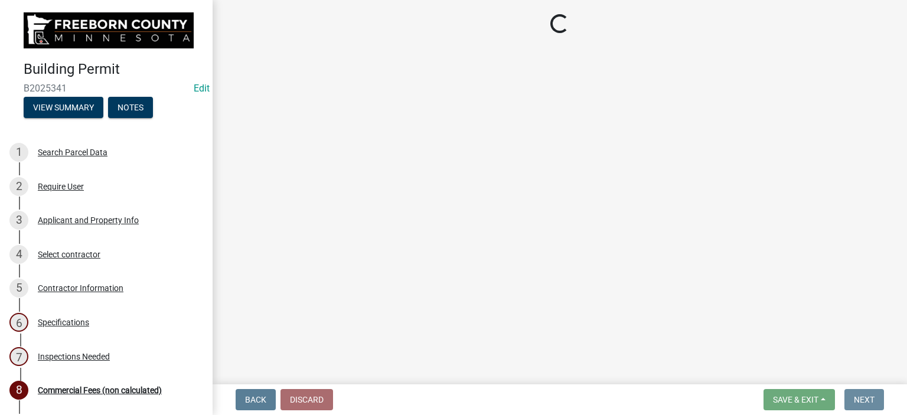
scroll to position [0, 0]
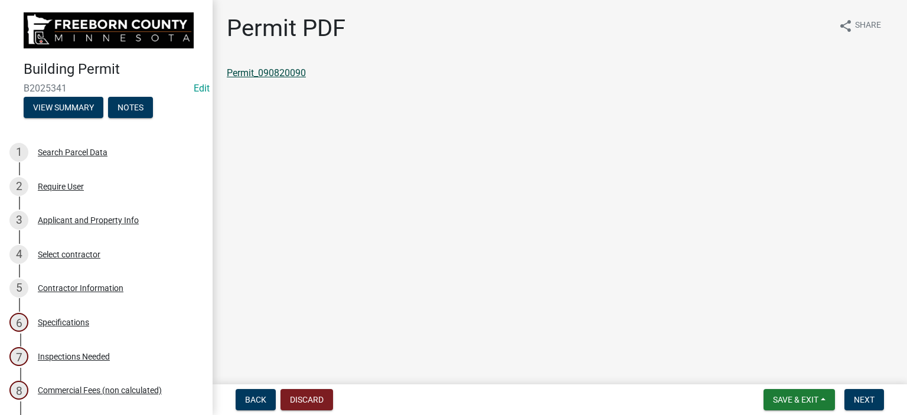
click at [273, 75] on link "Permit_090820090" at bounding box center [266, 72] width 79 height 11
click at [58, 319] on div "Specifications" at bounding box center [63, 322] width 51 height 8
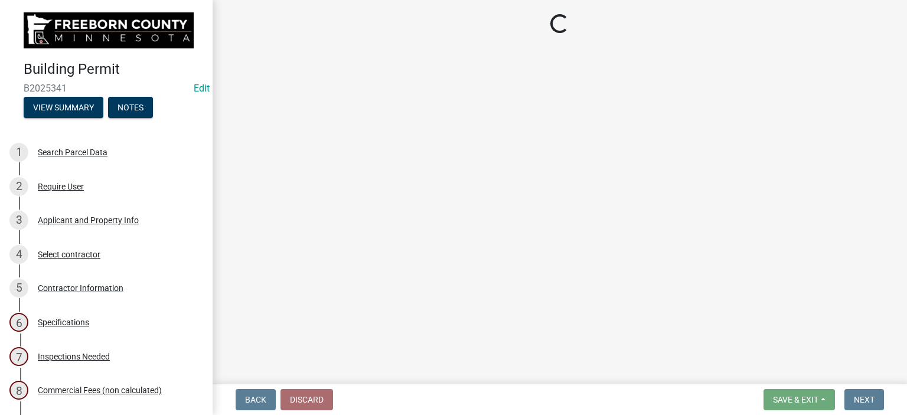
select select "cf5e982a-8fde-449d-bcd8-be8cdfb99374"
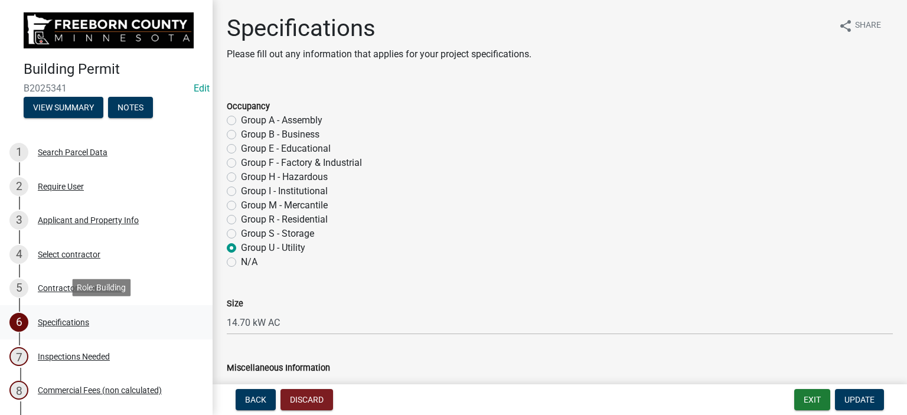
click at [50, 318] on div "Specifications" at bounding box center [63, 322] width 51 height 8
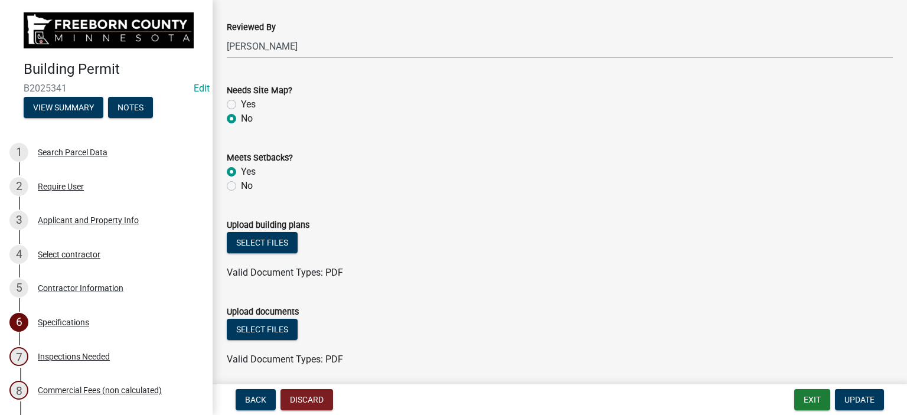
scroll to position [1417, 0]
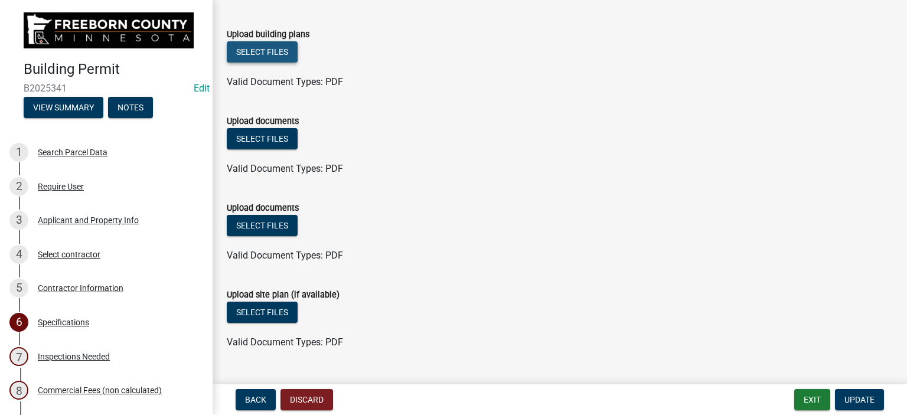
click at [277, 56] on button "Select files" at bounding box center [262, 51] width 71 height 21
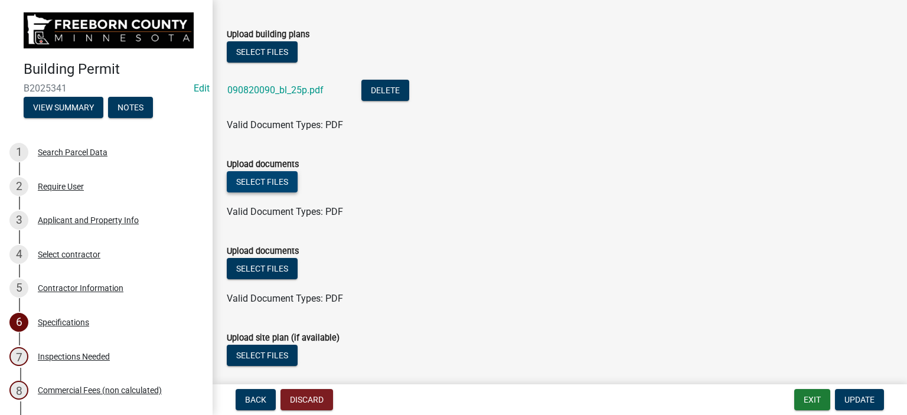
click at [279, 176] on button "Select files" at bounding box center [262, 181] width 71 height 21
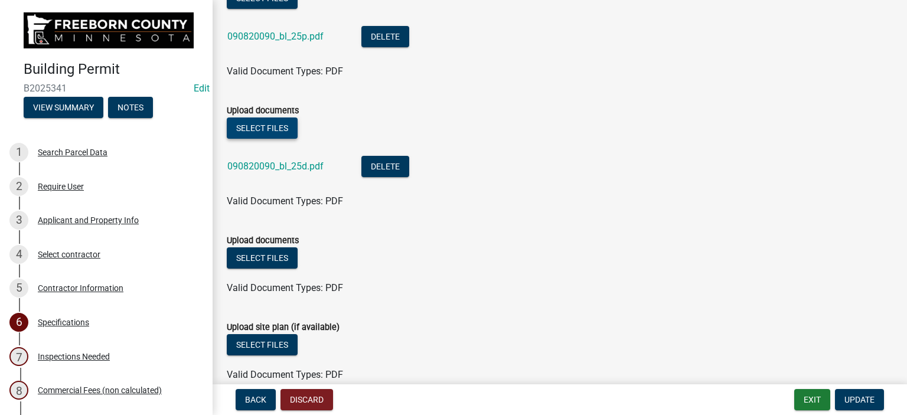
scroll to position [1529, 0]
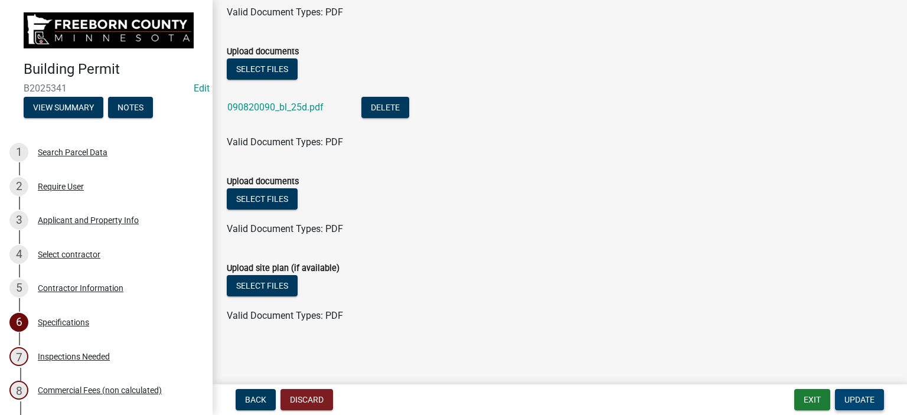
click at [846, 395] on span "Update" at bounding box center [859, 399] width 30 height 9
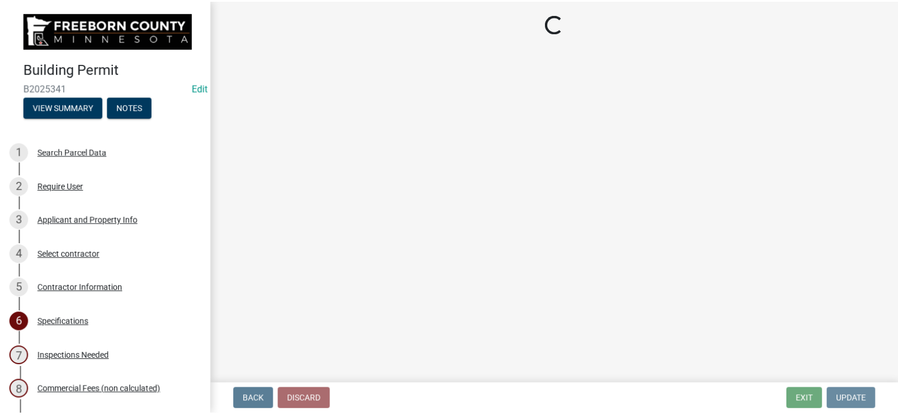
scroll to position [0, 0]
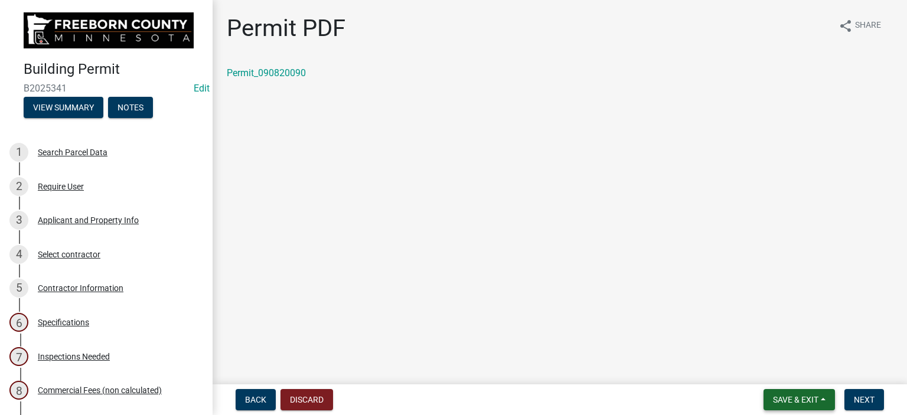
click at [795, 395] on span "Save & Exit" at bounding box center [795, 399] width 45 height 9
click at [789, 372] on button "Save & Exit" at bounding box center [787, 369] width 94 height 28
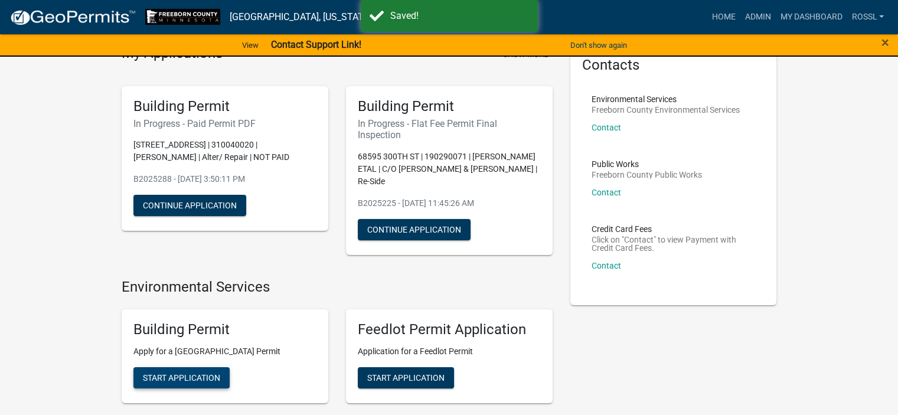
scroll to position [118, 0]
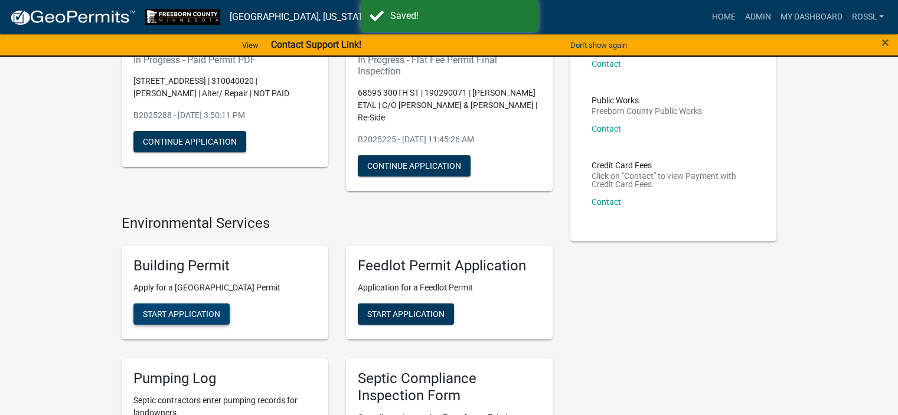
click at [161, 309] on span "Start Application" at bounding box center [181, 313] width 77 height 9
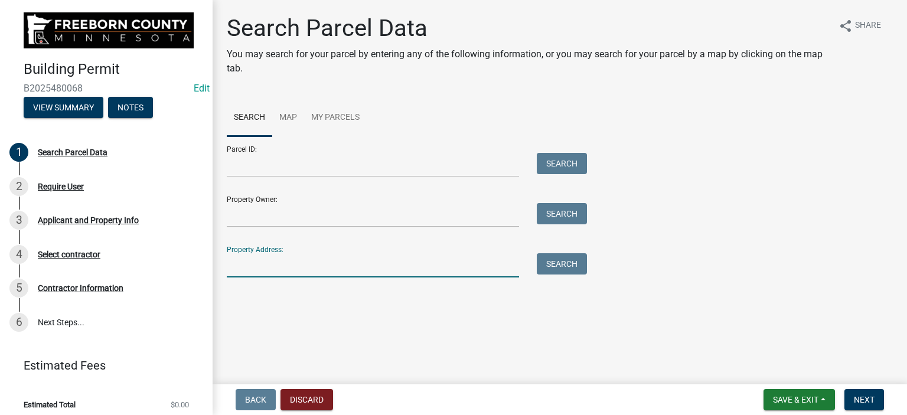
click at [262, 270] on input "Property Address:" at bounding box center [373, 265] width 292 height 24
type input "154 [PERSON_NAME]"
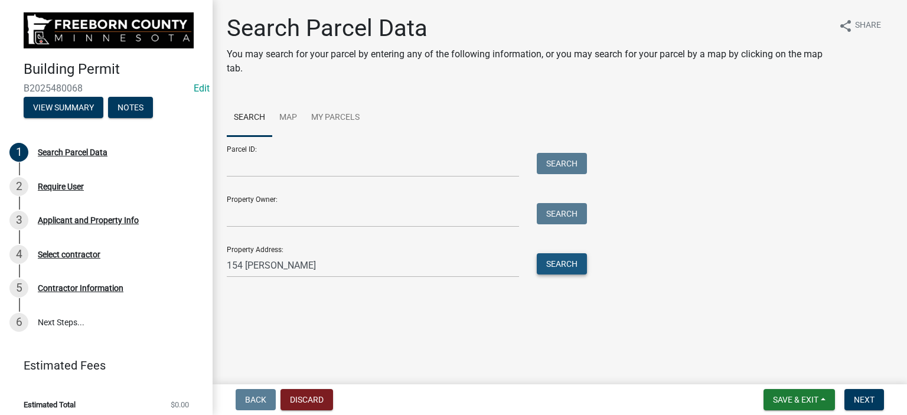
click at [550, 263] on button "Search" at bounding box center [562, 263] width 50 height 21
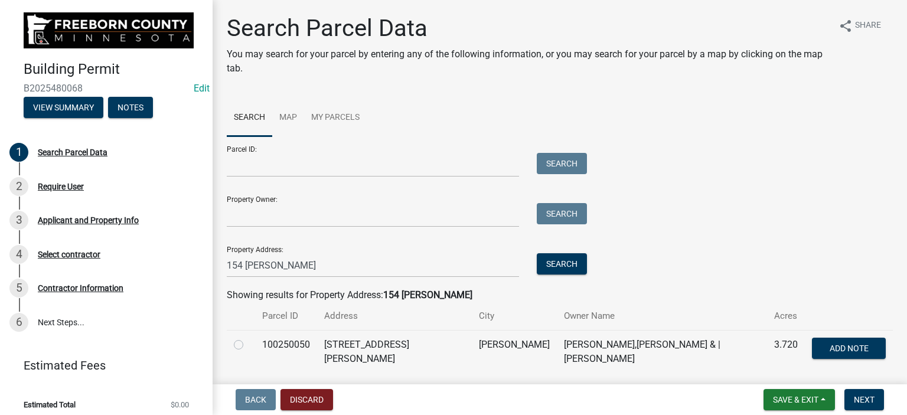
click at [248, 338] on label at bounding box center [248, 338] width 0 height 0
click at [248, 343] on input "radio" at bounding box center [252, 342] width 8 height 8
radio input "true"
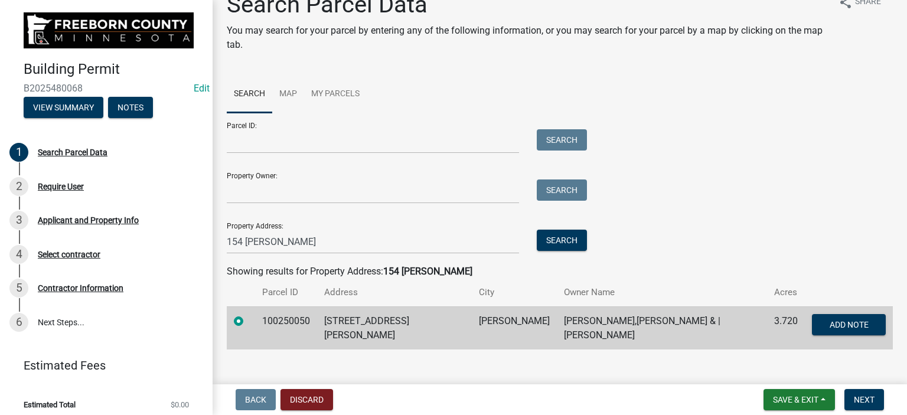
scroll to position [35, 0]
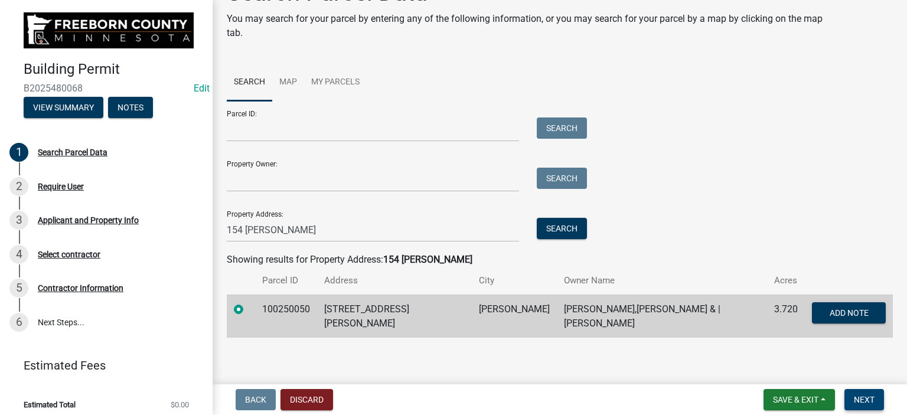
click at [865, 403] on span "Next" at bounding box center [864, 399] width 21 height 9
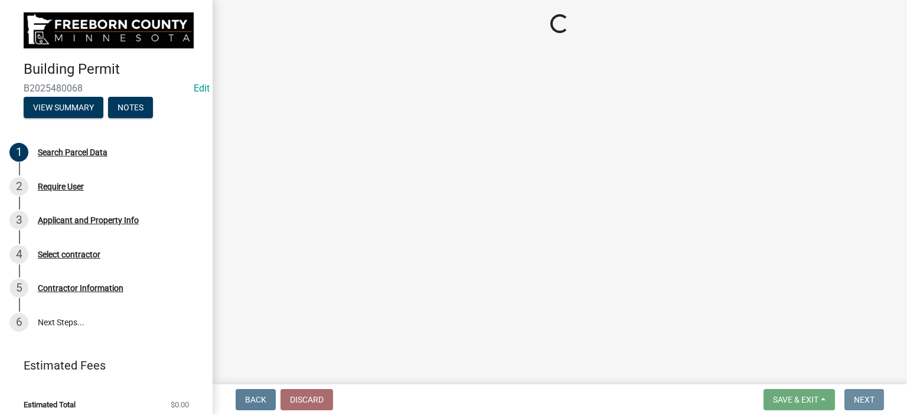
scroll to position [0, 0]
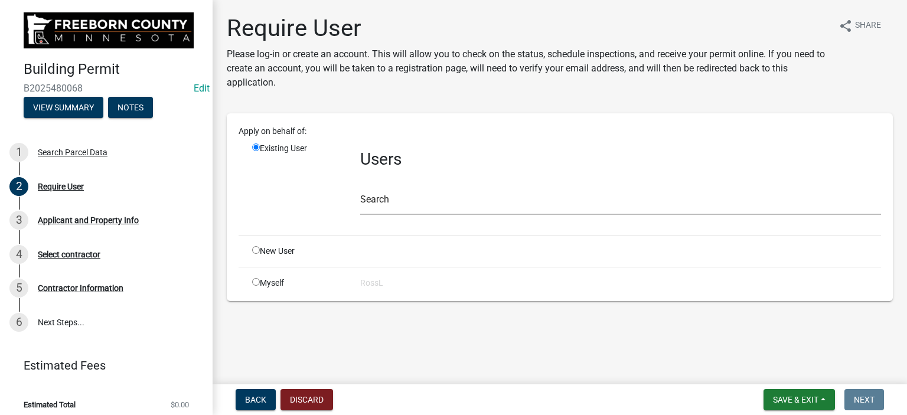
click at [256, 251] on input "radio" at bounding box center [256, 250] width 8 height 8
radio input "true"
radio input "false"
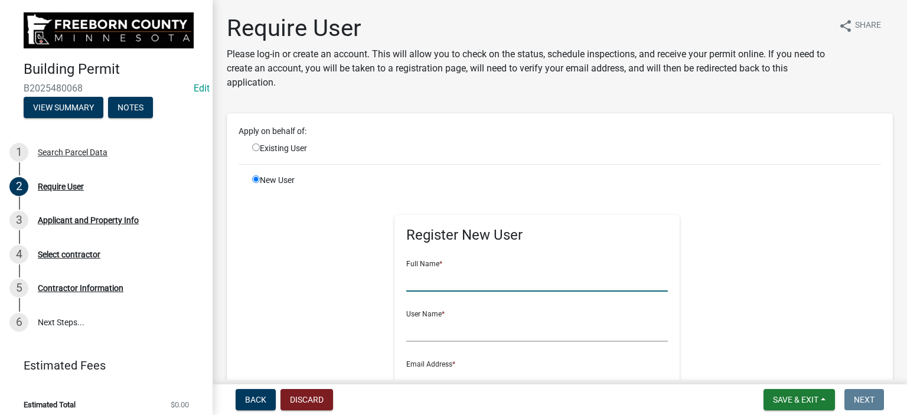
click at [417, 285] on input "text" at bounding box center [537, 279] width 262 height 24
type input "[PERSON_NAME]"
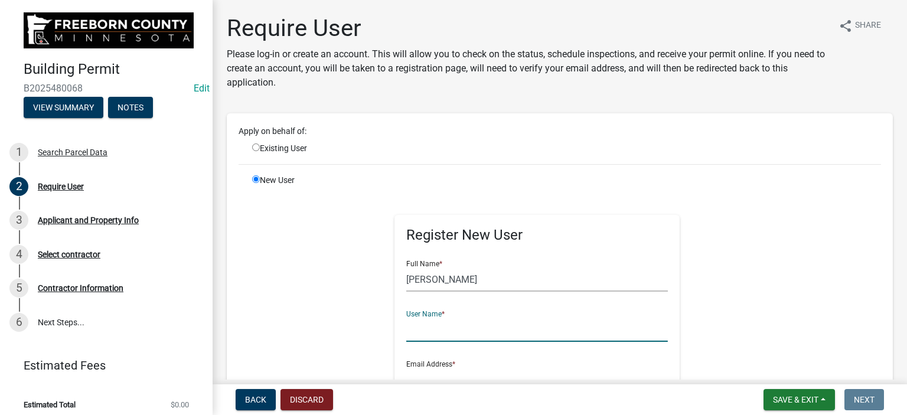
click at [427, 328] on input "text" at bounding box center [537, 330] width 262 height 24
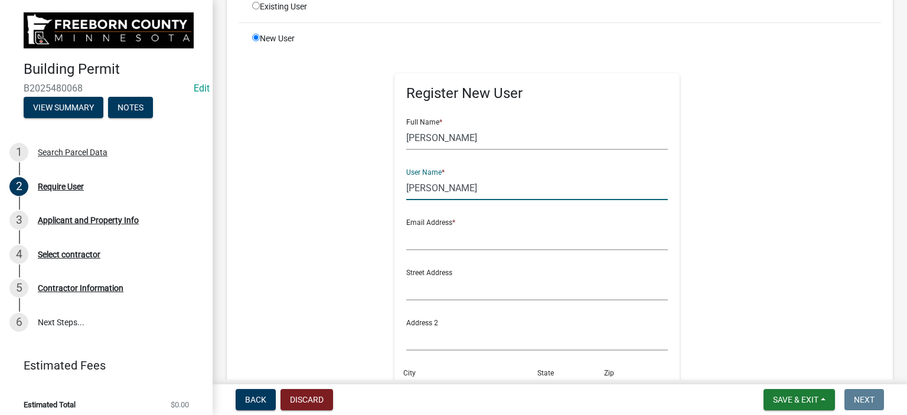
scroll to position [295, 0]
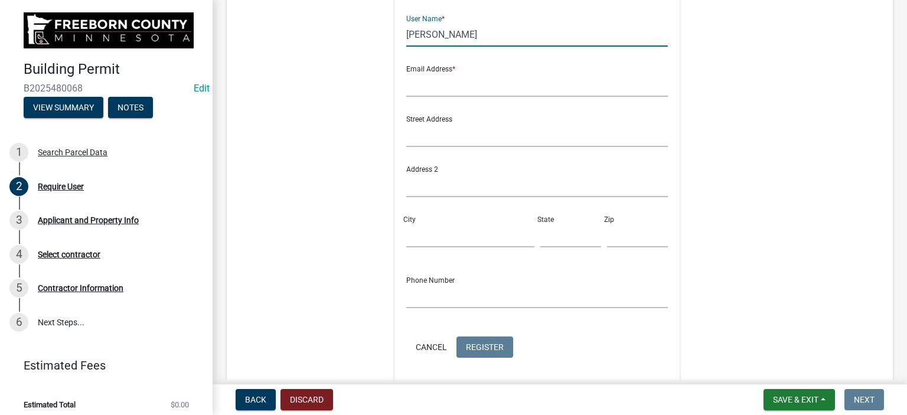
type input "[PERSON_NAME]"
click at [424, 94] on input "text" at bounding box center [537, 85] width 262 height 24
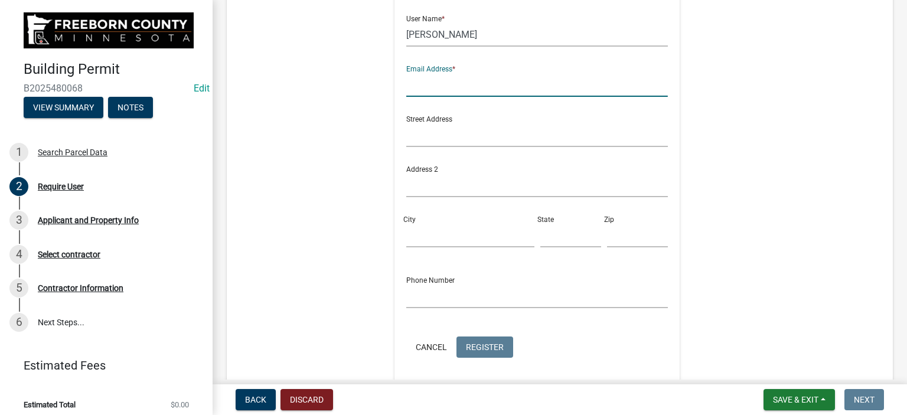
type input "[PERSON_NAME][EMAIL_ADDRESS][PERSON_NAME][DOMAIN_NAME][PERSON_NAME]"
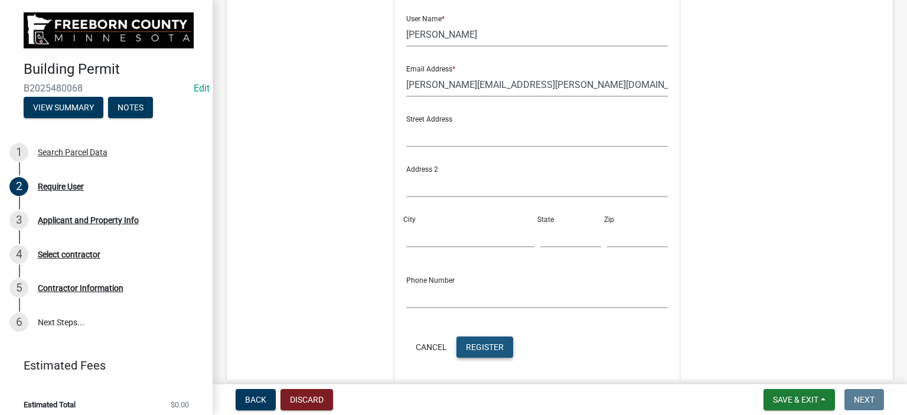
click at [500, 350] on button "Register" at bounding box center [484, 346] width 57 height 21
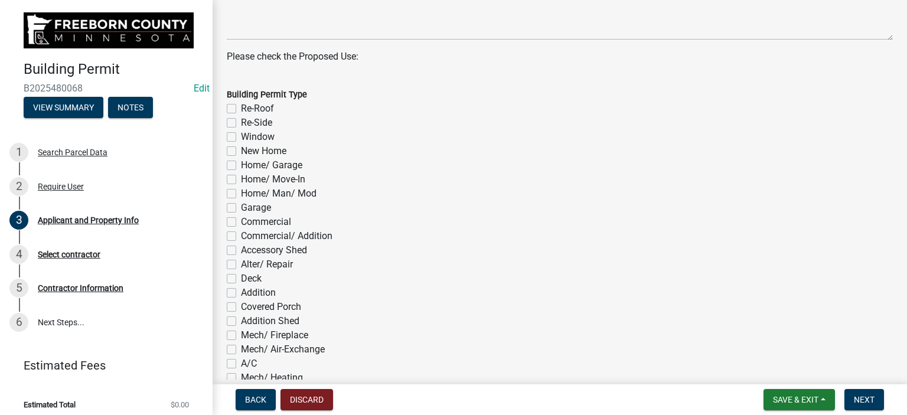
scroll to position [531, 0]
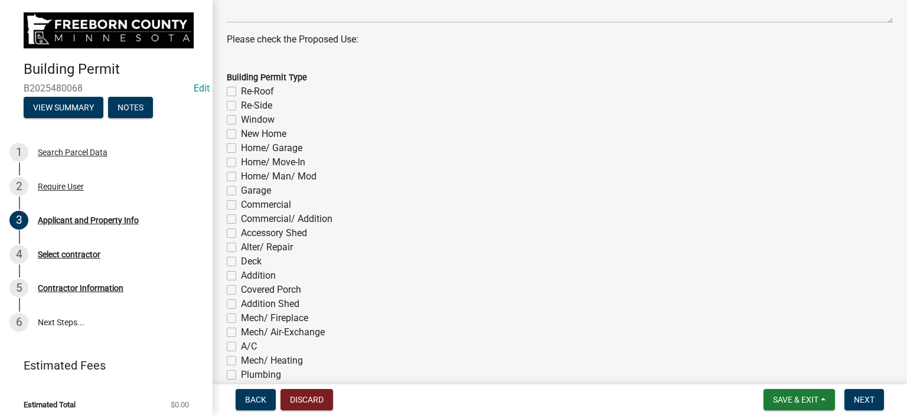
click at [241, 250] on label "Alter/ Repair" at bounding box center [267, 247] width 52 height 14
click at [241, 248] on input "Alter/ Repair" at bounding box center [245, 244] width 8 height 8
checkbox input "true"
checkbox input "false"
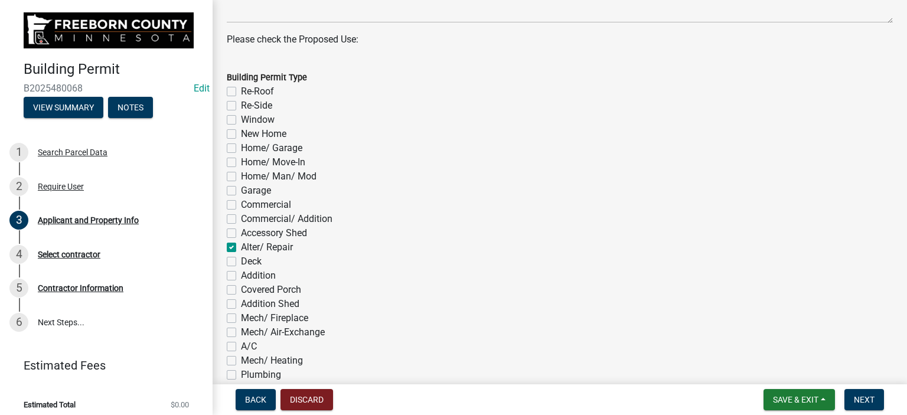
checkbox input "false"
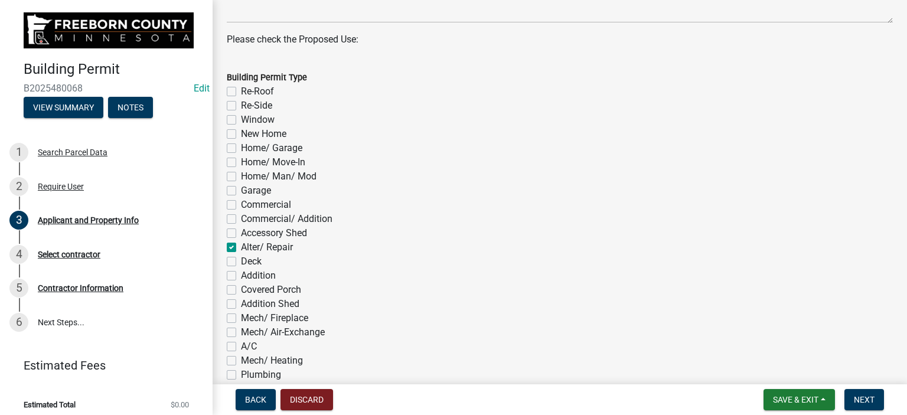
checkbox input "false"
checkbox input "true"
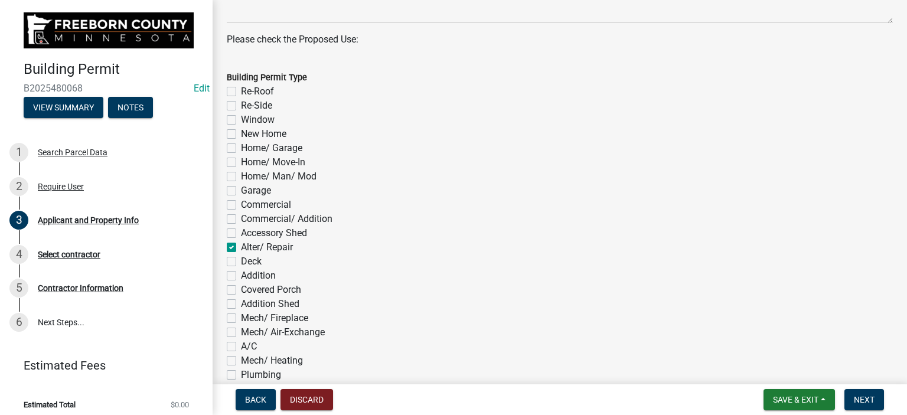
checkbox input "false"
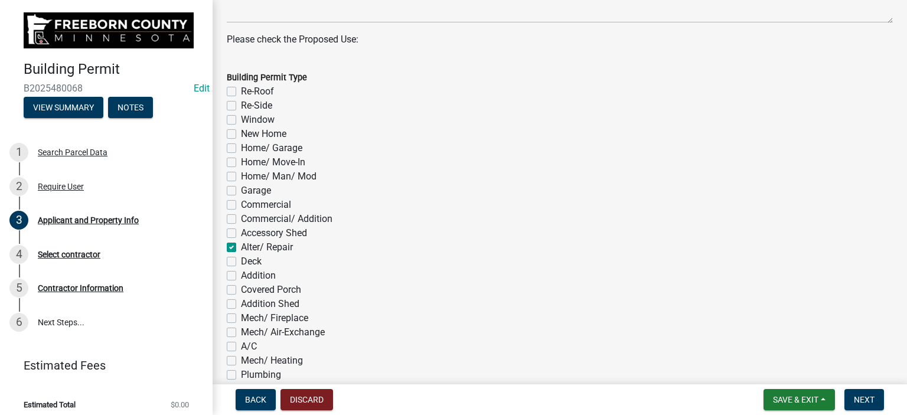
checkbox input "false"
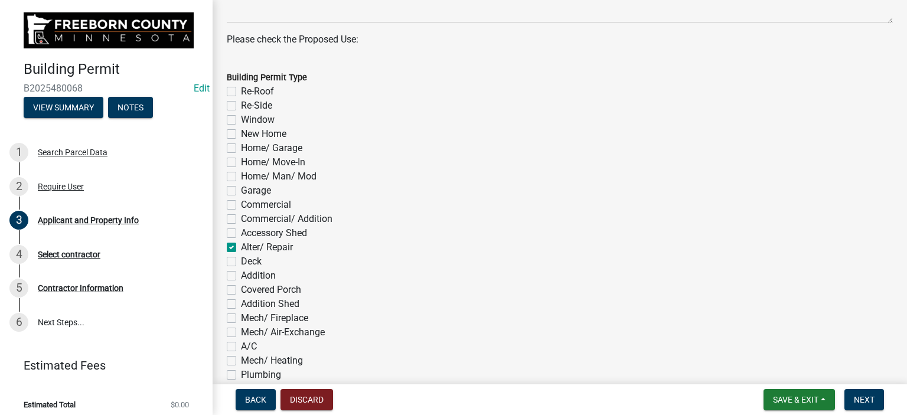
checkbox input "false"
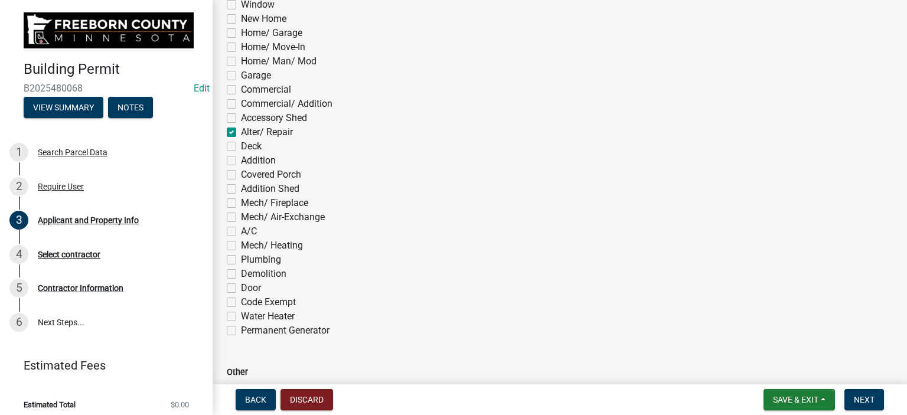
scroll to position [826, 0]
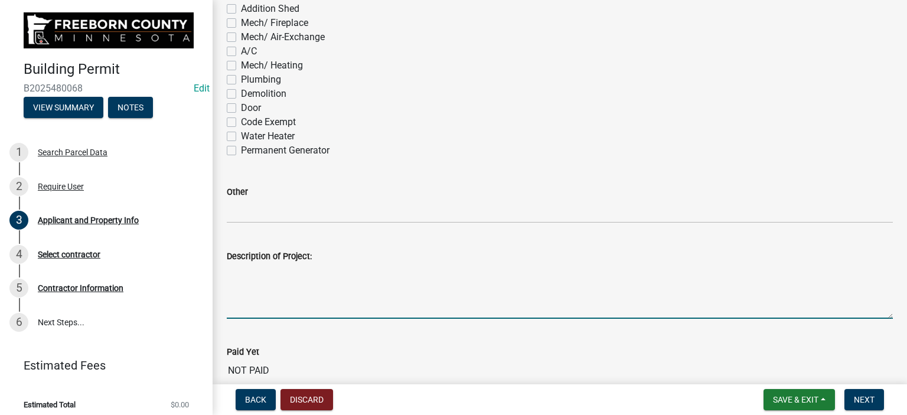
click at [245, 301] on textarea "Description of Project:" at bounding box center [560, 290] width 666 height 55
click at [264, 266] on textarea "Remodel garage into living space" at bounding box center [560, 290] width 666 height 55
click at [264, 267] on textarea "Remodelpart of garage into living space" at bounding box center [560, 290] width 666 height 55
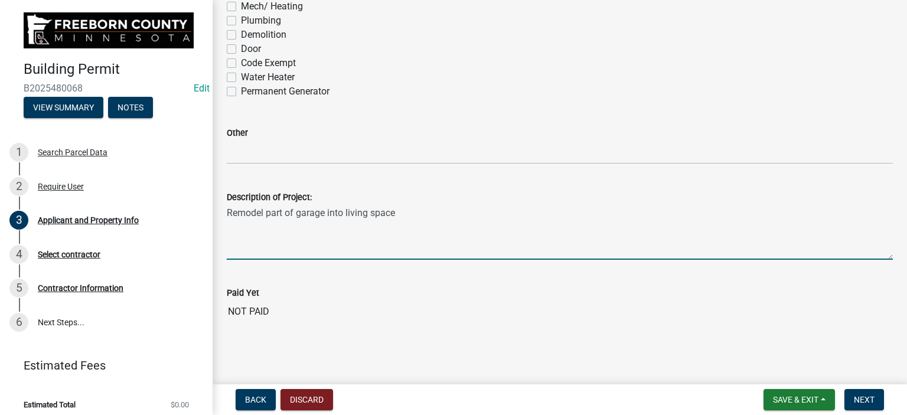
scroll to position [885, 0]
type textarea "Remodel part of garage into living space"
click at [862, 402] on button "Next" at bounding box center [864, 399] width 40 height 21
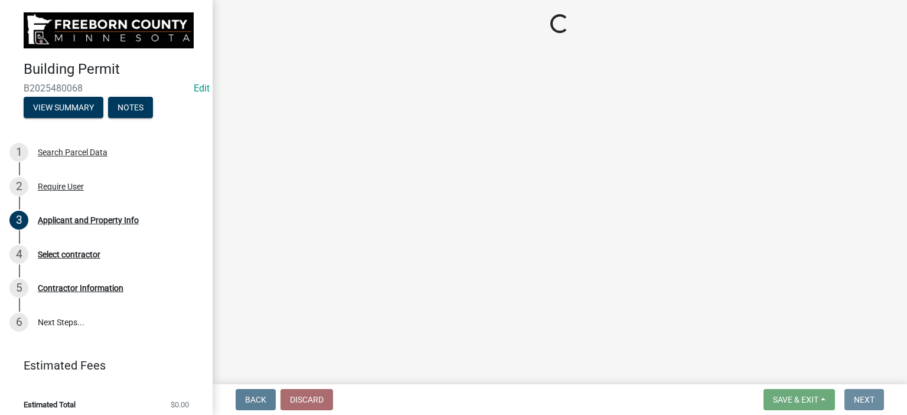
scroll to position [0, 0]
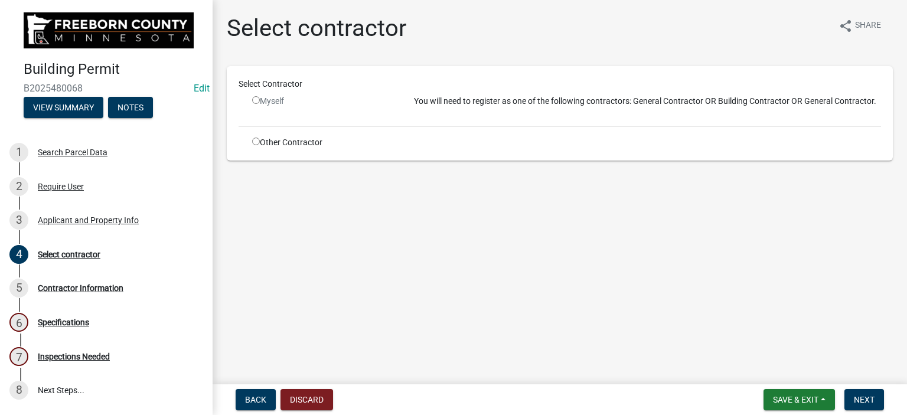
click at [258, 139] on input "radio" at bounding box center [256, 142] width 8 height 8
radio input "true"
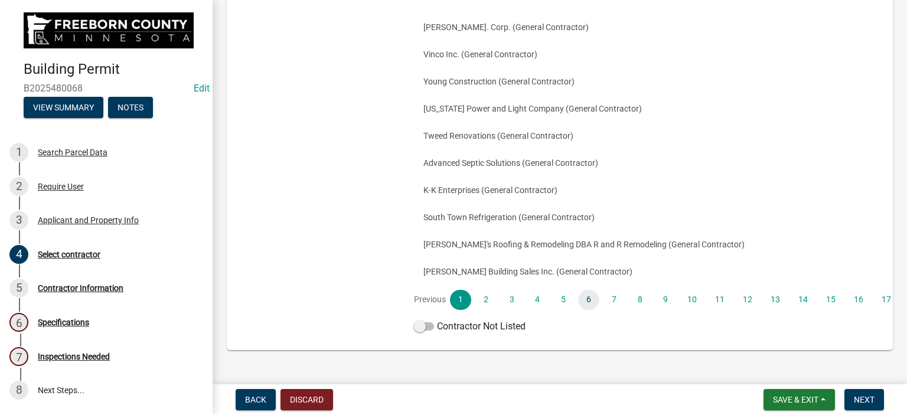
scroll to position [230, 0]
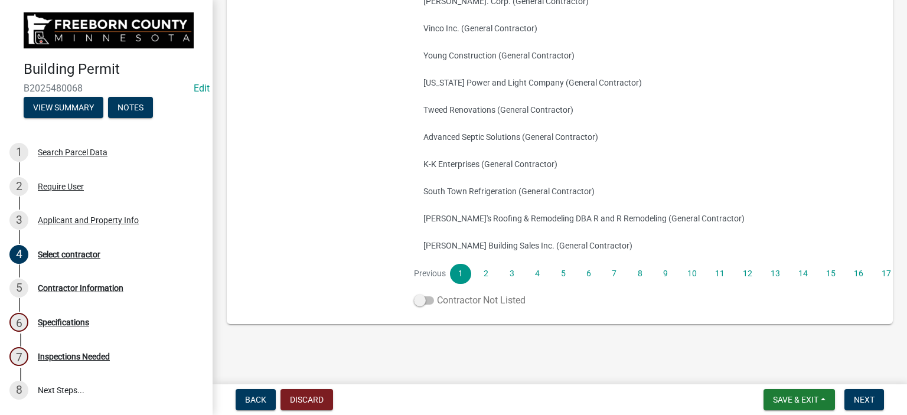
click at [463, 302] on label "Contractor Not Listed" at bounding box center [470, 300] width 112 height 14
click at [437, 293] on input "Contractor Not Listed" at bounding box center [437, 293] width 0 height 0
click at [861, 403] on span "Next" at bounding box center [864, 399] width 21 height 9
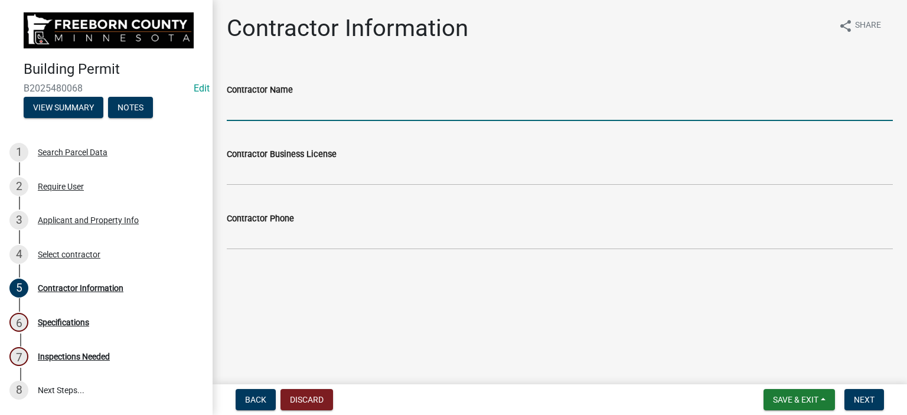
click at [266, 112] on input "Contractor Name" at bounding box center [560, 109] width 666 height 24
type input "Owner"
click at [868, 398] on span "Next" at bounding box center [864, 399] width 21 height 9
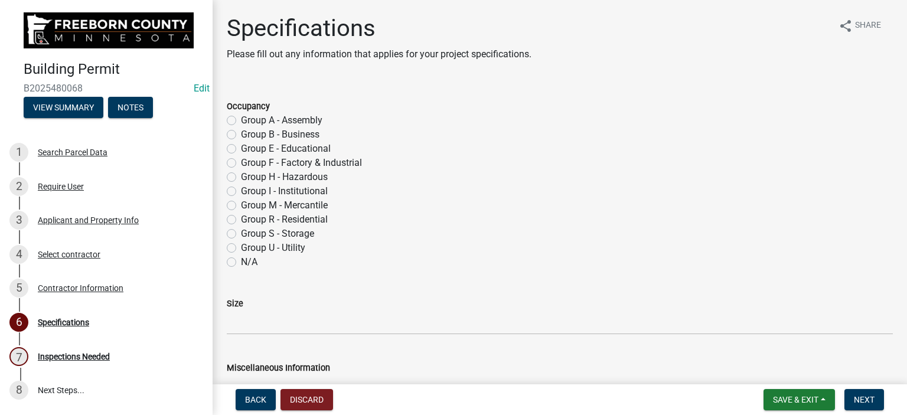
click at [241, 220] on label "Group R - Residential" at bounding box center [284, 220] width 87 height 14
click at [241, 220] on input "Group R - Residential" at bounding box center [245, 217] width 8 height 8
radio input "true"
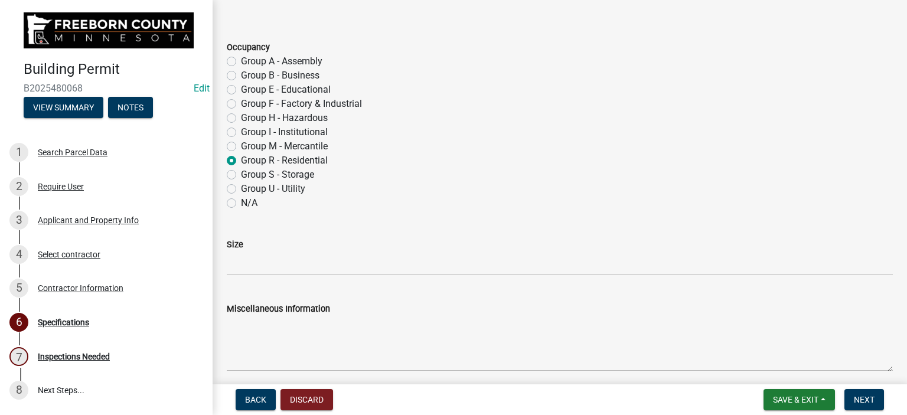
scroll to position [177, 0]
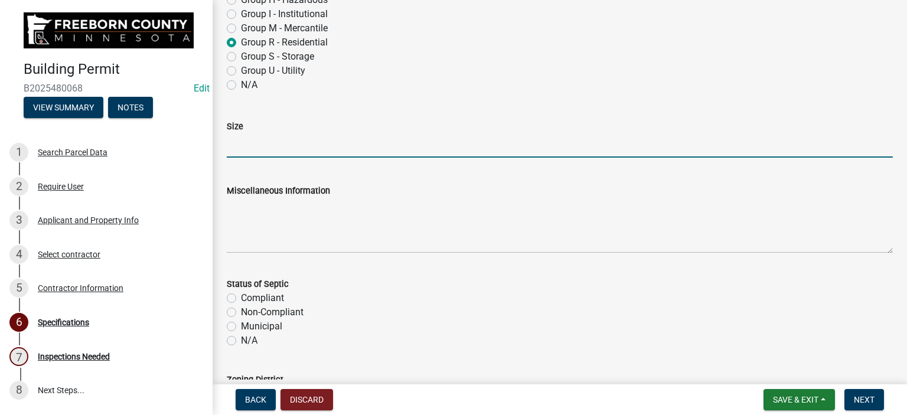
click at [237, 148] on input "Size" at bounding box center [560, 145] width 666 height 24
click at [251, 143] on input "15-6+x10'6"" at bounding box center [560, 145] width 666 height 24
click at [237, 139] on input "15-6"x10'6"" at bounding box center [560, 145] width 666 height 24
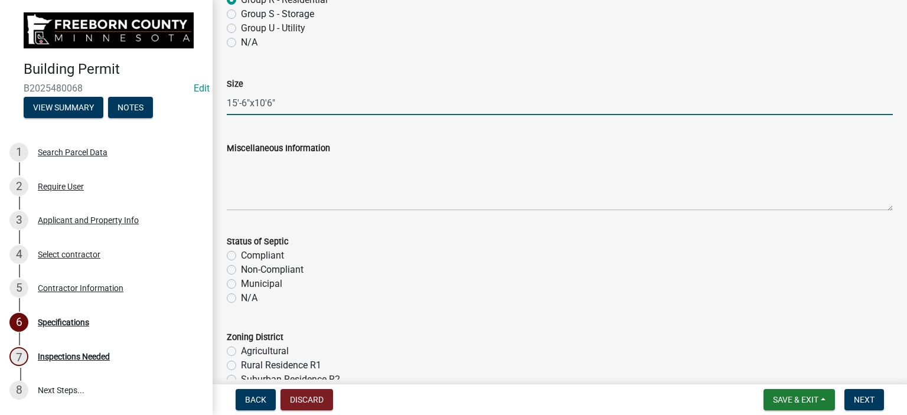
scroll to position [295, 0]
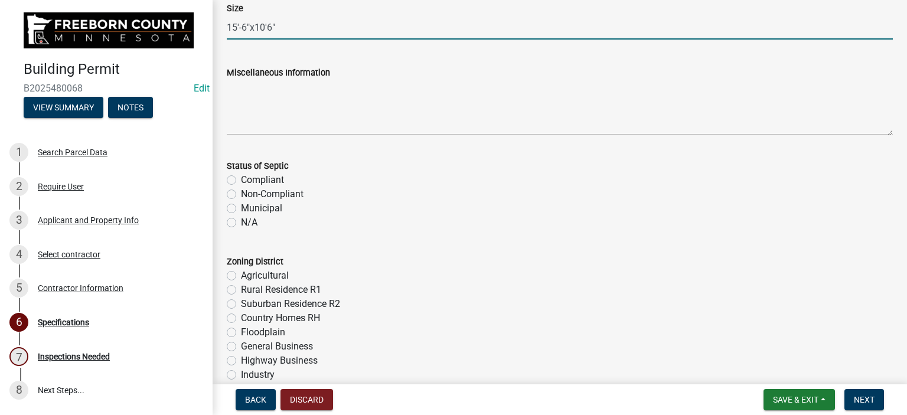
type input "15'-6"x10'6""
click at [241, 207] on label "Municipal" at bounding box center [261, 208] width 41 height 14
click at [241, 207] on input "Municipal" at bounding box center [245, 205] width 8 height 8
radio input "true"
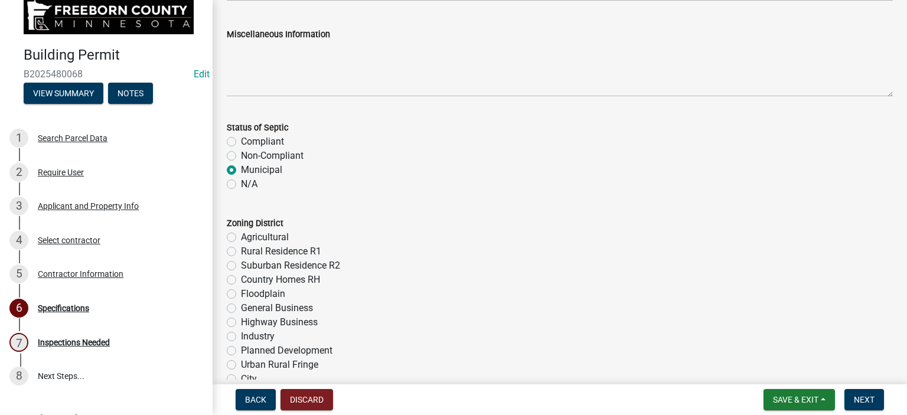
scroll to position [354, 0]
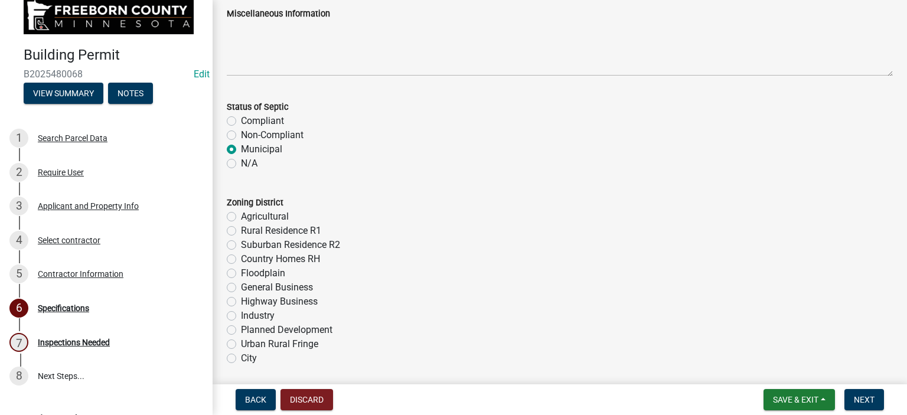
click at [241, 358] on label "City" at bounding box center [249, 358] width 16 height 14
click at [241, 358] on input "City" at bounding box center [245, 355] width 8 height 8
radio input "true"
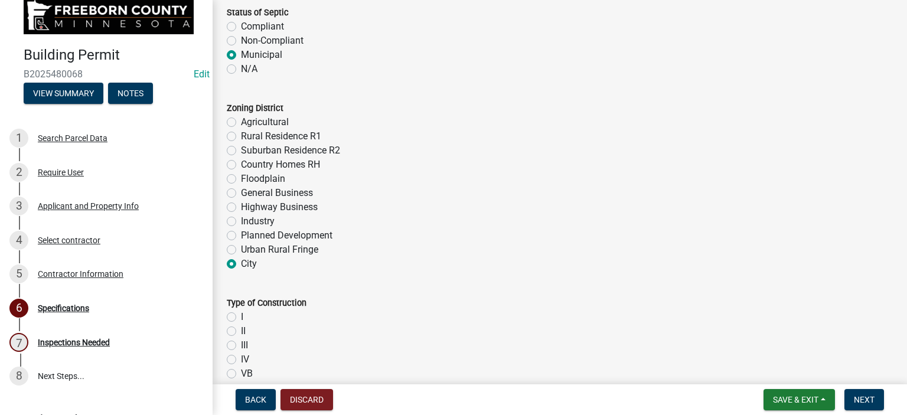
scroll to position [590, 0]
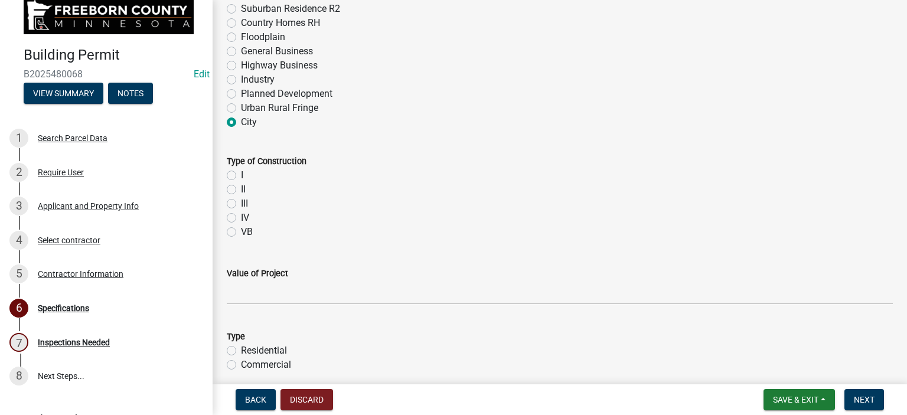
click at [241, 231] on label "VB" at bounding box center [247, 232] width 12 height 14
click at [241, 231] on input "VB" at bounding box center [245, 229] width 8 height 8
radio input "true"
click at [426, 271] on div "Value of Project" at bounding box center [560, 273] width 666 height 14
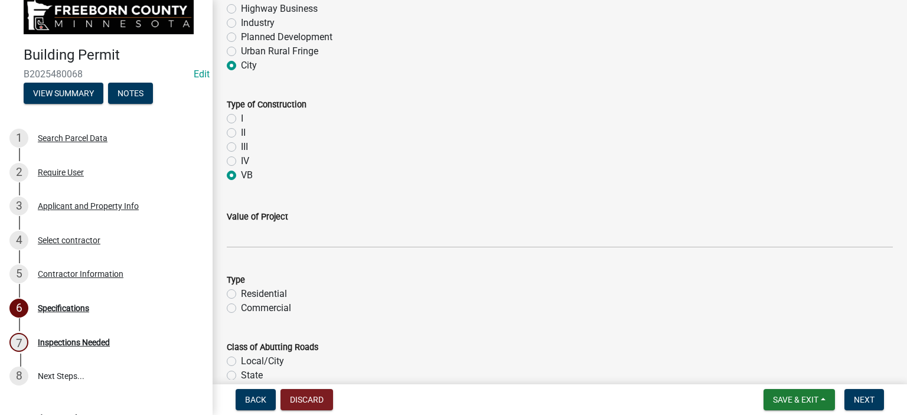
scroll to position [649, 0]
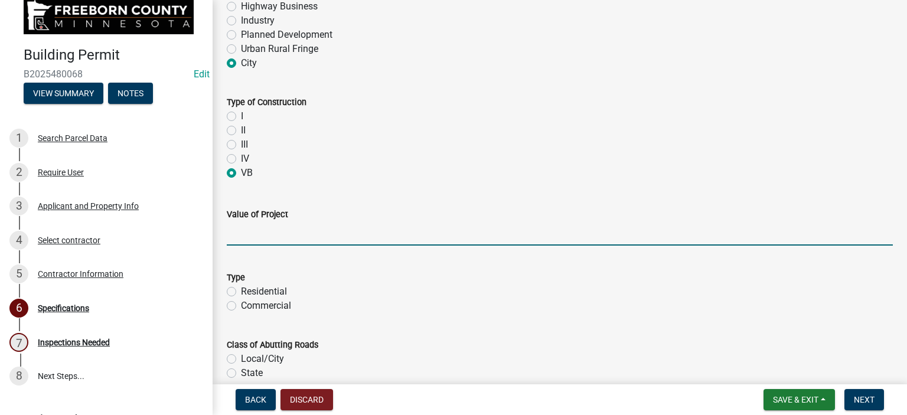
click at [246, 236] on input "text" at bounding box center [560, 233] width 666 height 24
type input "7017.15"
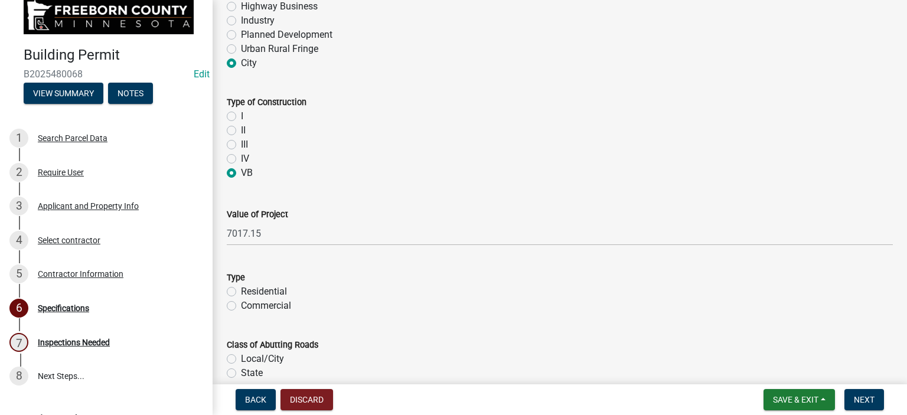
click at [236, 292] on div "Residential" at bounding box center [560, 292] width 666 height 14
click at [241, 293] on label "Residential" at bounding box center [264, 292] width 46 height 14
click at [241, 292] on input "Residential" at bounding box center [245, 289] width 8 height 8
radio input "true"
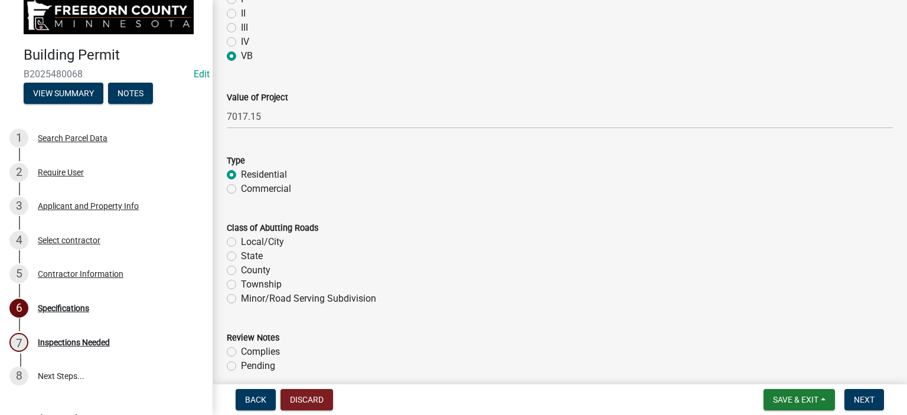
scroll to position [826, 0]
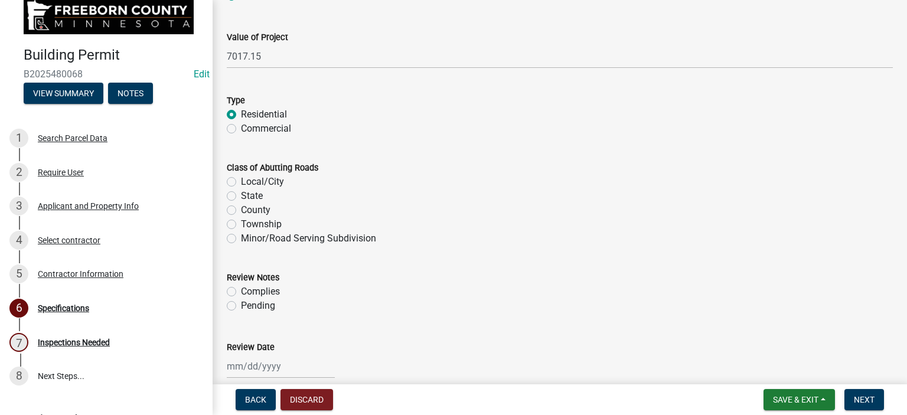
click at [241, 181] on label "Local/City" at bounding box center [262, 182] width 43 height 14
click at [241, 181] on input "Local/City" at bounding box center [245, 179] width 8 height 8
radio input "true"
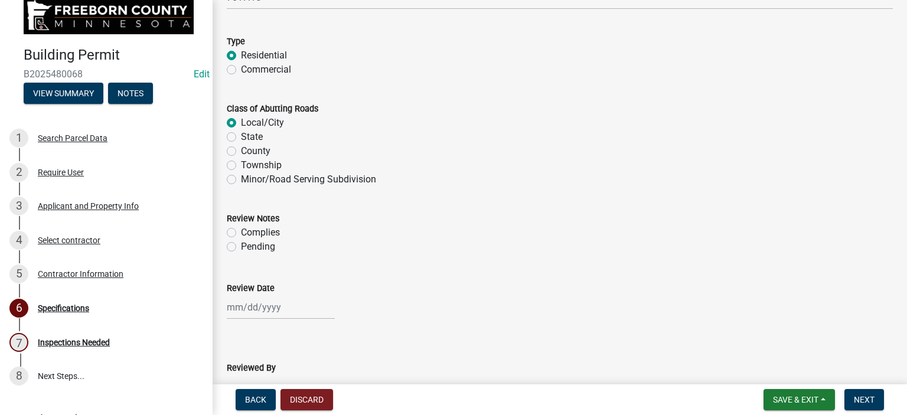
drag, startPoint x: 231, startPoint y: 232, endPoint x: 226, endPoint y: 250, distance: 18.5
click at [241, 233] on label "Complies" at bounding box center [260, 232] width 39 height 14
click at [241, 233] on input "Complies" at bounding box center [245, 229] width 8 height 8
radio input "true"
click at [236, 310] on div at bounding box center [281, 307] width 108 height 24
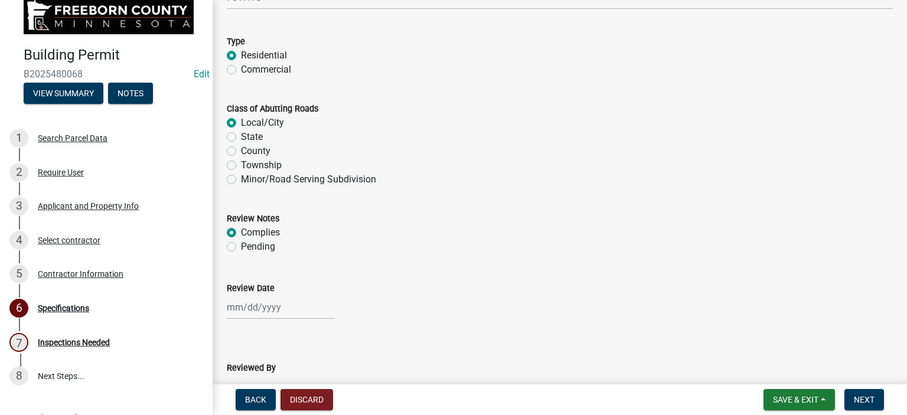
select select "9"
select select "2025"
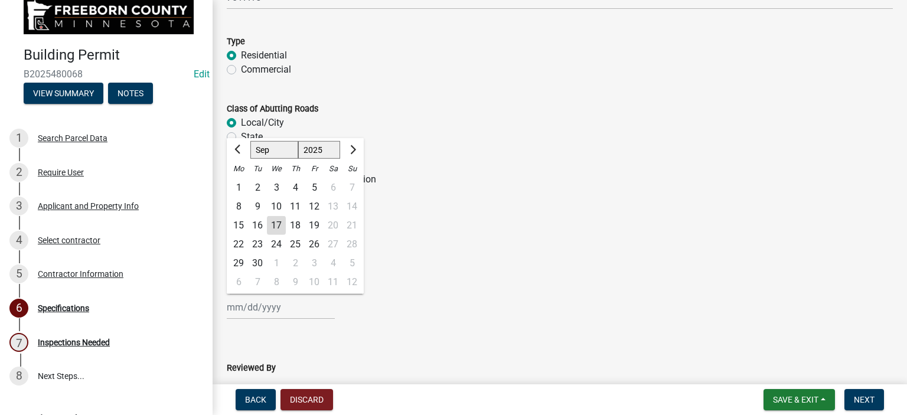
click at [278, 225] on div "17" at bounding box center [276, 225] width 19 height 19
type input "[DATE]"
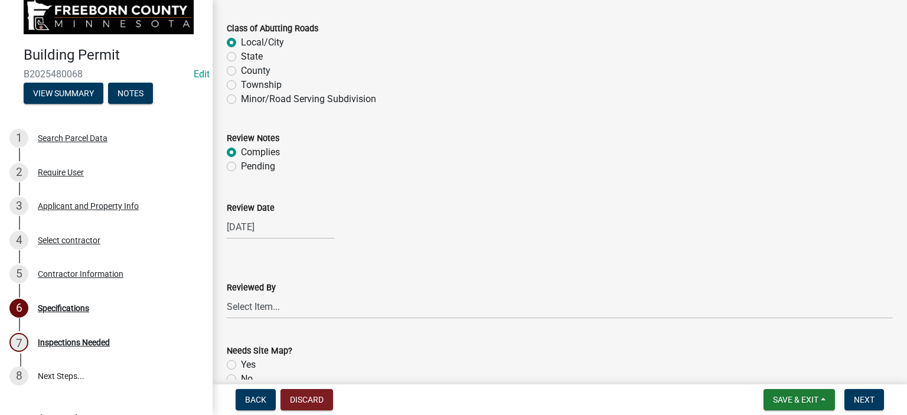
scroll to position [1063, 0]
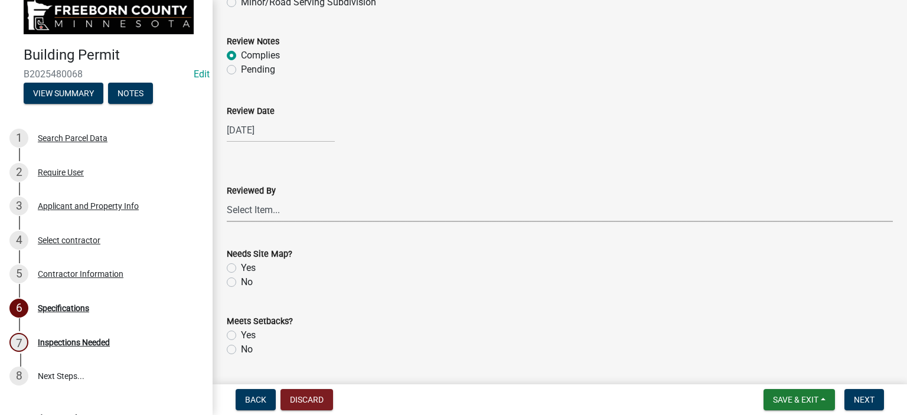
click at [258, 206] on select "Select Item... [PERSON_NAME] [PERSON_NAME] [PERSON_NAME] [PERSON_NAME] [PERSON_…" at bounding box center [560, 210] width 666 height 24
click at [227, 198] on select "Select Item... [PERSON_NAME] [PERSON_NAME] [PERSON_NAME] [PERSON_NAME] [PERSON_…" at bounding box center [560, 210] width 666 height 24
select select "cf5e982a-8fde-449d-bcd8-be8cdfb99374"
click at [241, 280] on label "No" at bounding box center [247, 282] width 12 height 14
click at [241, 280] on input "No" at bounding box center [245, 279] width 8 height 8
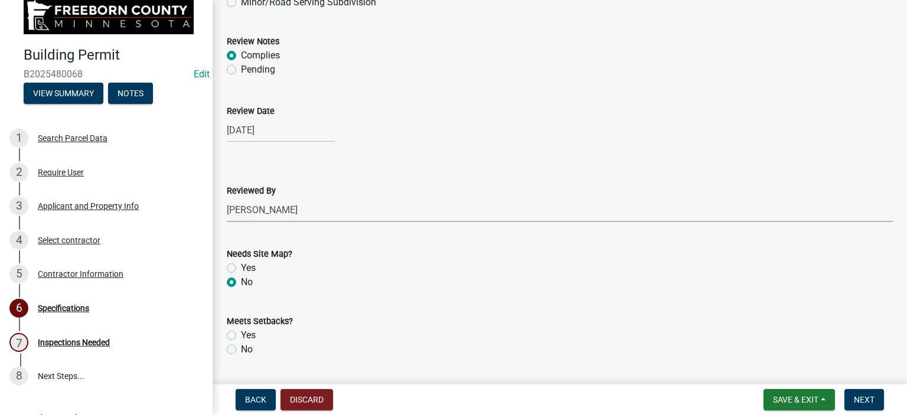
radio input "true"
click at [229, 330] on div "Yes" at bounding box center [560, 335] width 666 height 14
click at [241, 333] on label "Yes" at bounding box center [248, 335] width 15 height 14
click at [241, 333] on input "Yes" at bounding box center [245, 332] width 8 height 8
radio input "true"
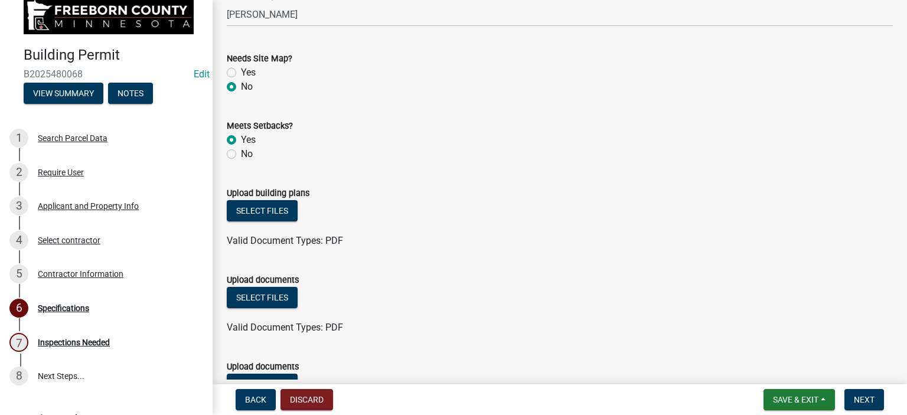
scroll to position [1299, 0]
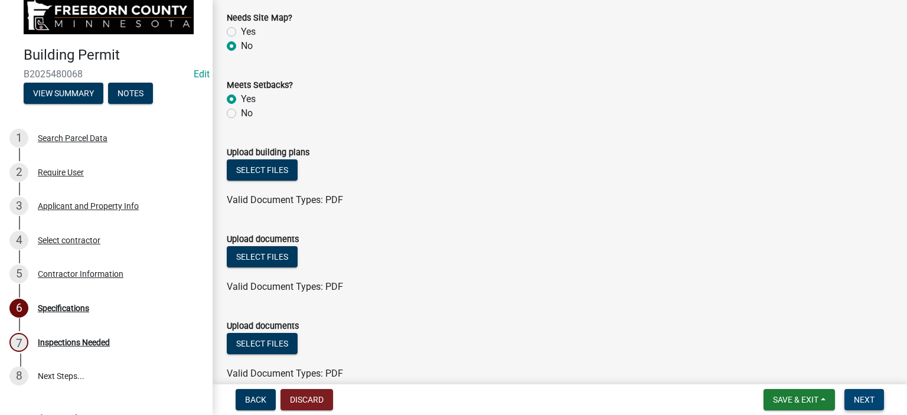
click at [857, 398] on span "Next" at bounding box center [864, 399] width 21 height 9
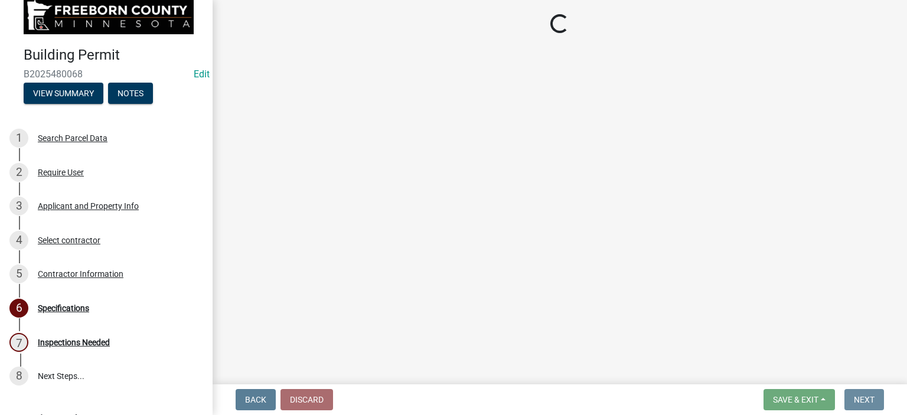
scroll to position [0, 0]
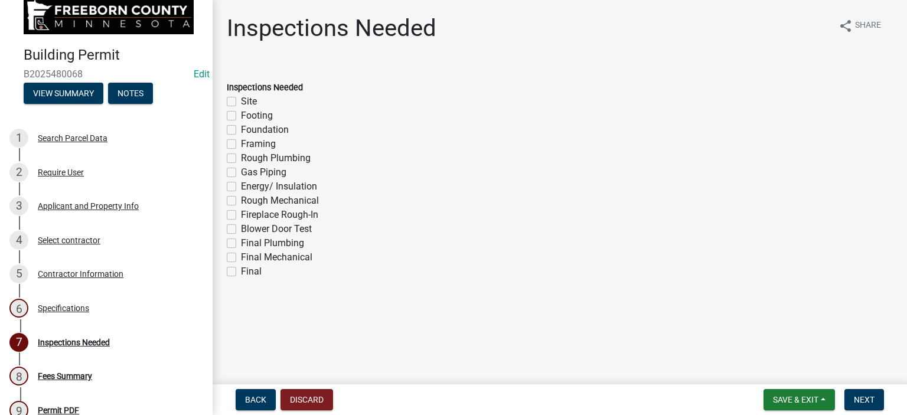
click at [241, 142] on label "Framing" at bounding box center [258, 144] width 35 height 14
click at [241, 142] on input "Framing" at bounding box center [245, 141] width 8 height 8
checkbox input "true"
checkbox input "false"
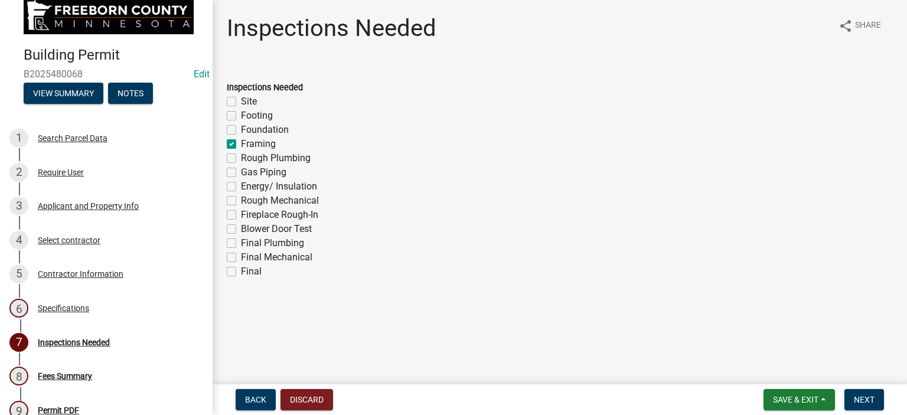
checkbox input "false"
checkbox input "true"
checkbox input "false"
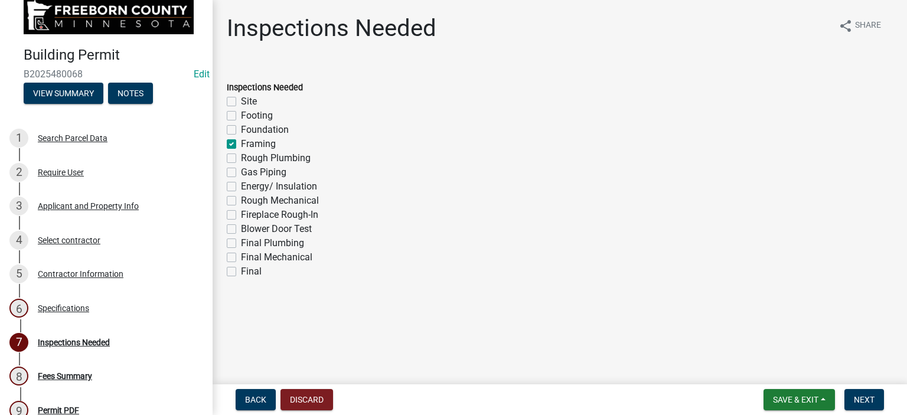
checkbox input "false"
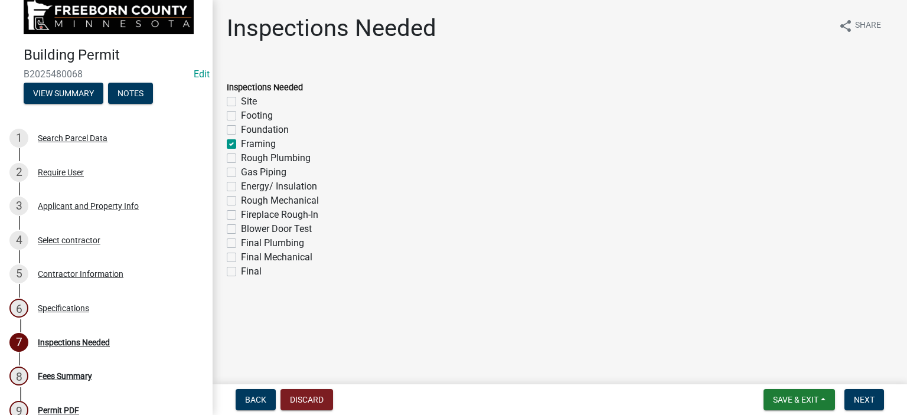
checkbox input "false"
click at [241, 185] on label "Energy/ Insulation" at bounding box center [279, 186] width 76 height 14
click at [241, 185] on input "Energy/ Insulation" at bounding box center [245, 183] width 8 height 8
checkbox input "true"
checkbox input "false"
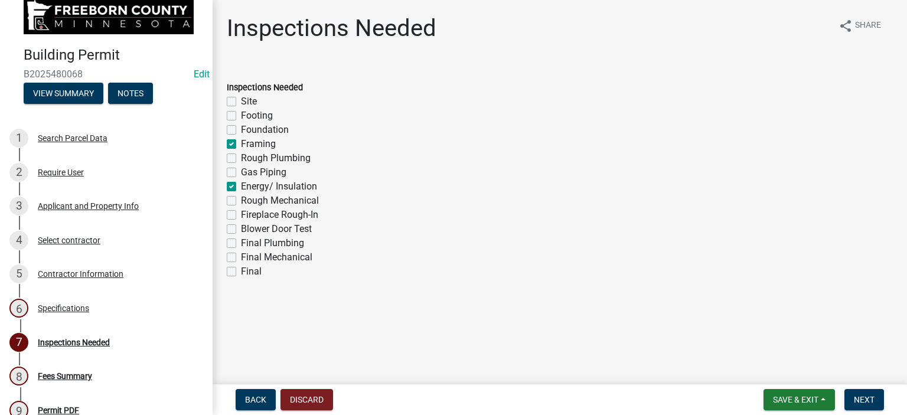
checkbox input "false"
checkbox input "true"
checkbox input "false"
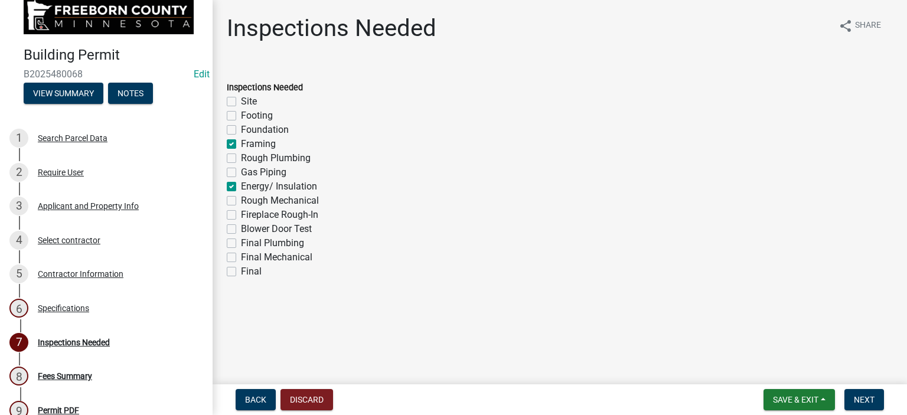
checkbox input "true"
checkbox input "false"
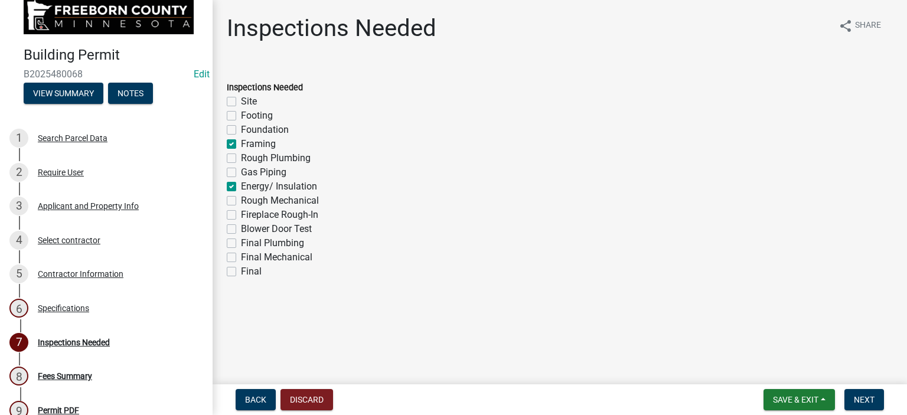
checkbox input "false"
click at [241, 269] on label "Final" at bounding box center [251, 271] width 21 height 14
click at [241, 269] on input "Final" at bounding box center [245, 268] width 8 height 8
checkbox input "true"
checkbox input "false"
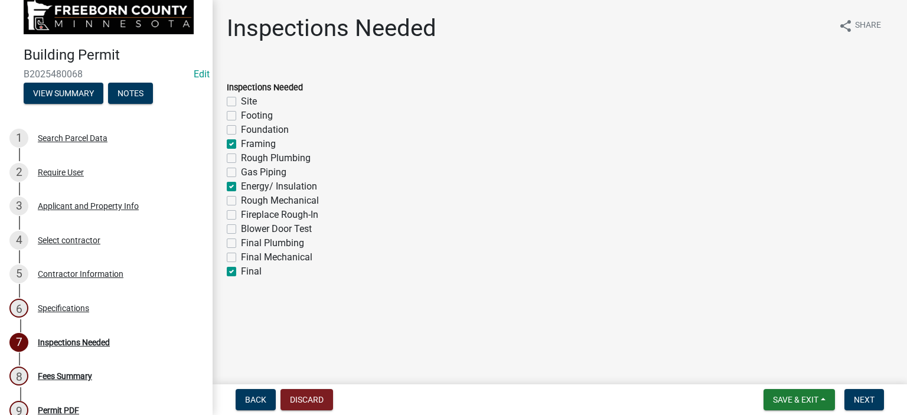
checkbox input "false"
checkbox input "true"
checkbox input "false"
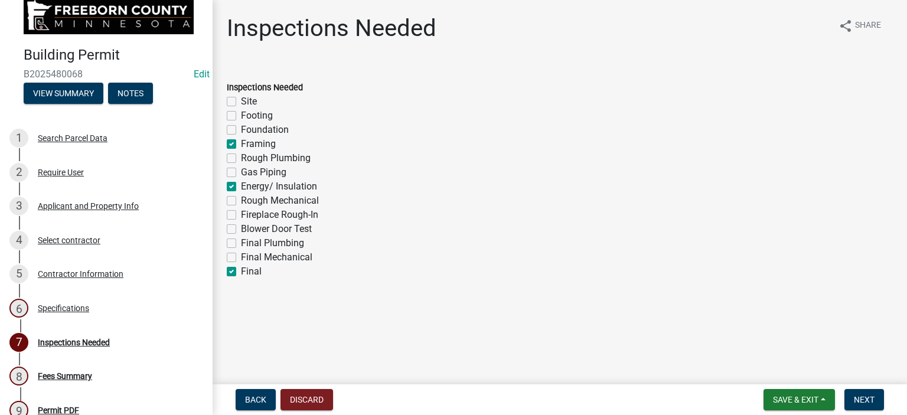
checkbox input "true"
checkbox input "false"
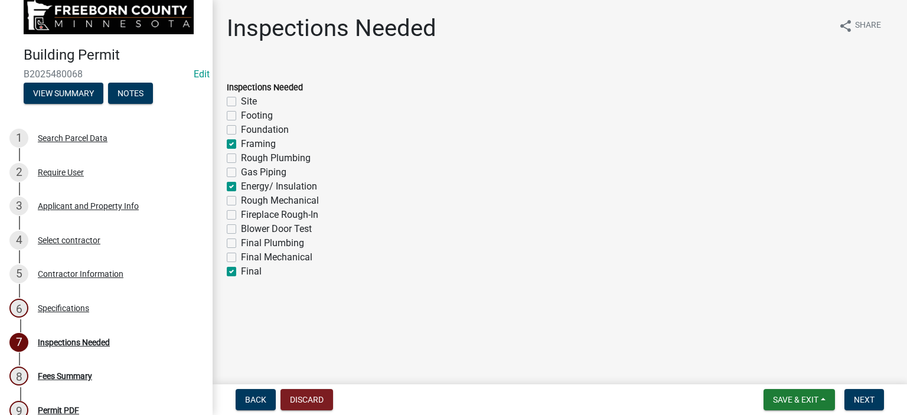
checkbox input "false"
checkbox input "true"
click at [868, 401] on span "Next" at bounding box center [864, 399] width 21 height 9
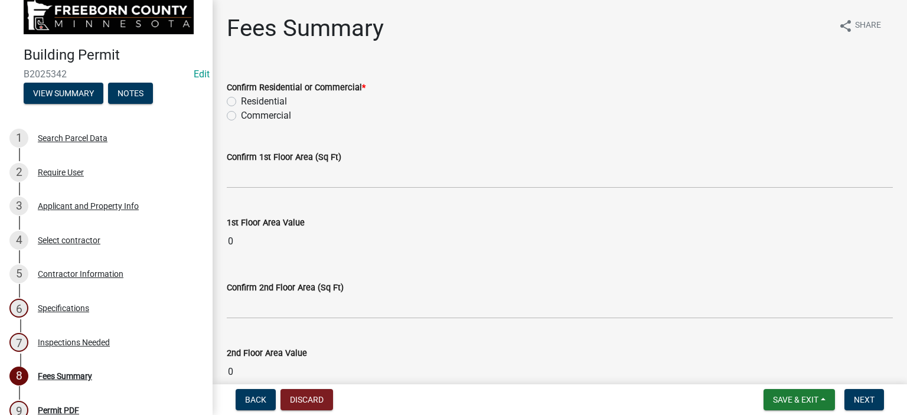
click at [241, 103] on label "Residential" at bounding box center [264, 101] width 46 height 14
click at [241, 102] on input "Residential" at bounding box center [245, 98] width 8 height 8
radio input "true"
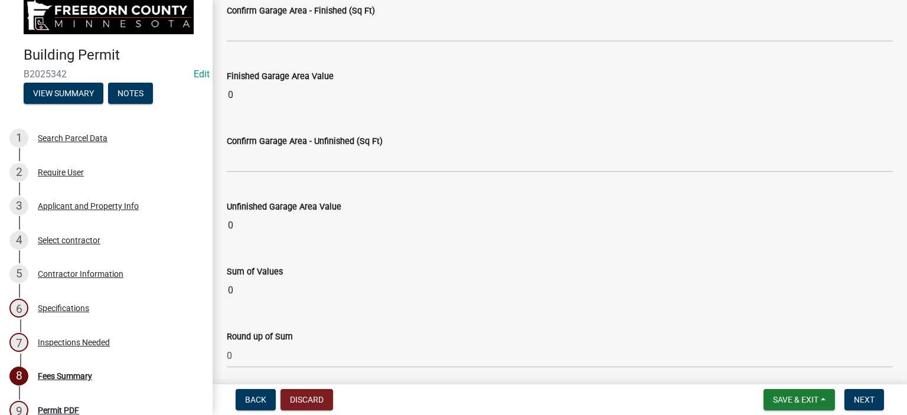
scroll to position [1240, 0]
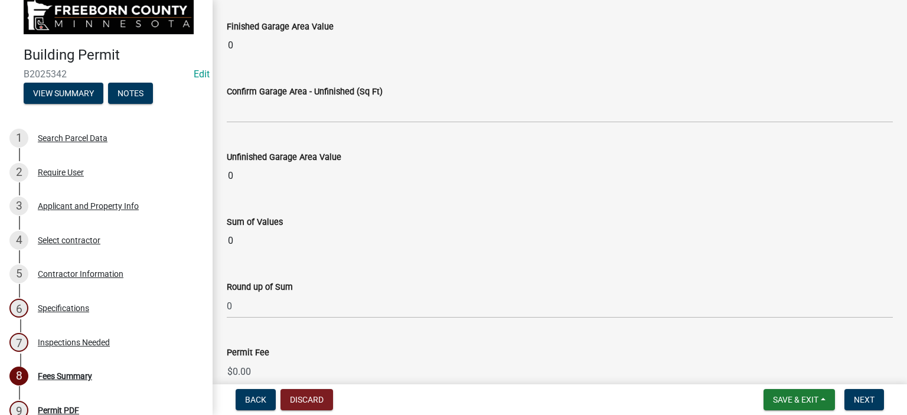
click at [244, 234] on input "0" at bounding box center [560, 241] width 666 height 24
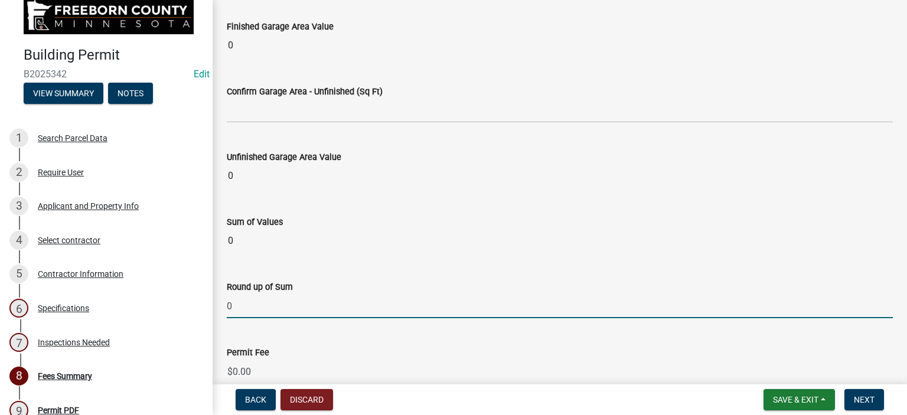
click at [244, 309] on input "0" at bounding box center [560, 306] width 666 height 24
type input "8000"
click at [262, 329] on wm-data-entity-input "Permit Fee $ 0.00" at bounding box center [560, 362] width 666 height 66
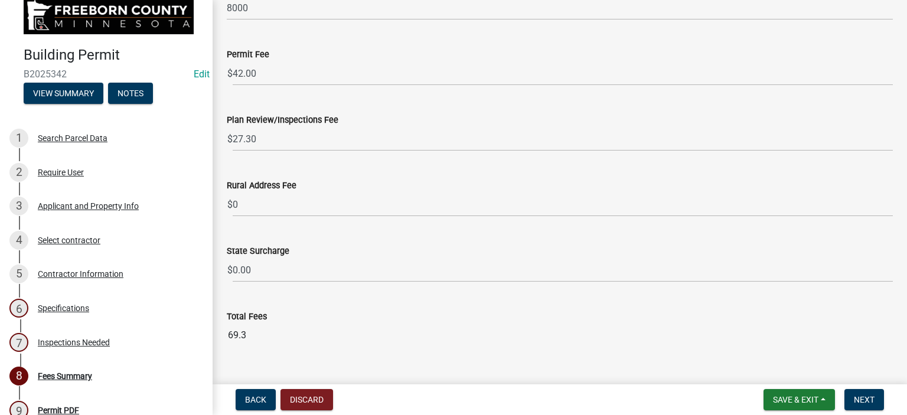
scroll to position [1558, 0]
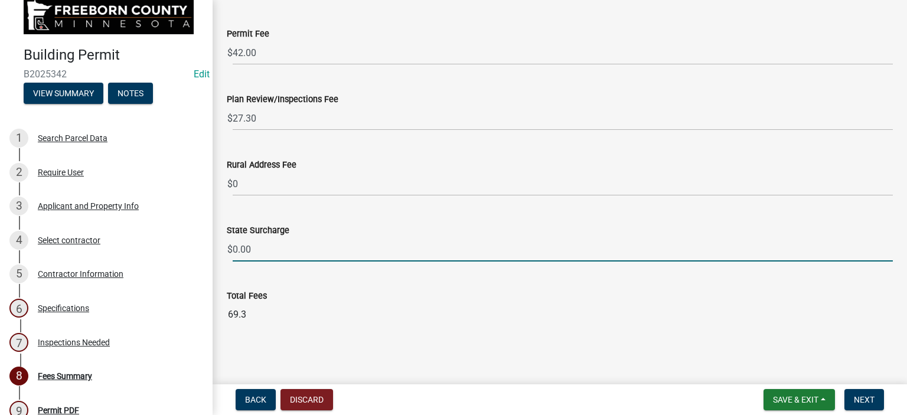
click at [253, 250] on input "0.00" at bounding box center [563, 249] width 660 height 24
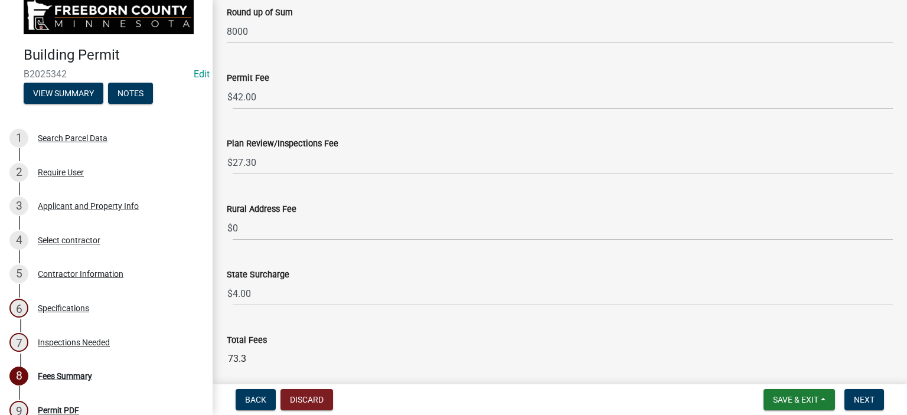
scroll to position [1558, 0]
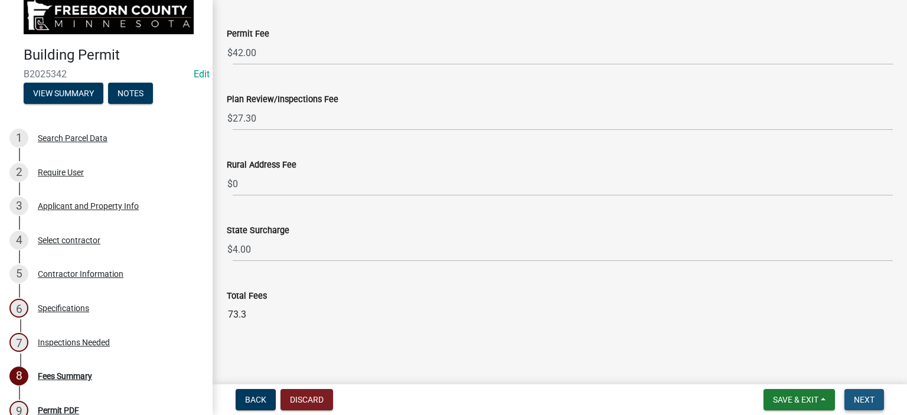
click at [869, 398] on span "Next" at bounding box center [864, 399] width 21 height 9
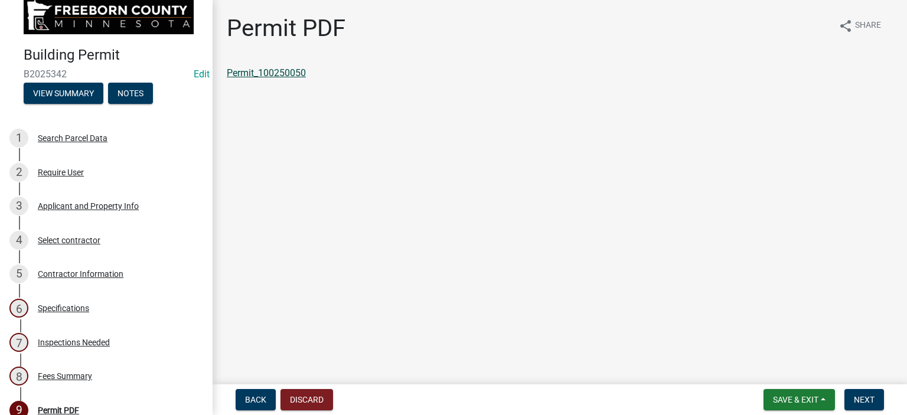
click at [287, 71] on link "Permit_100250050" at bounding box center [266, 72] width 79 height 11
